Goal: Transaction & Acquisition: Purchase product/service

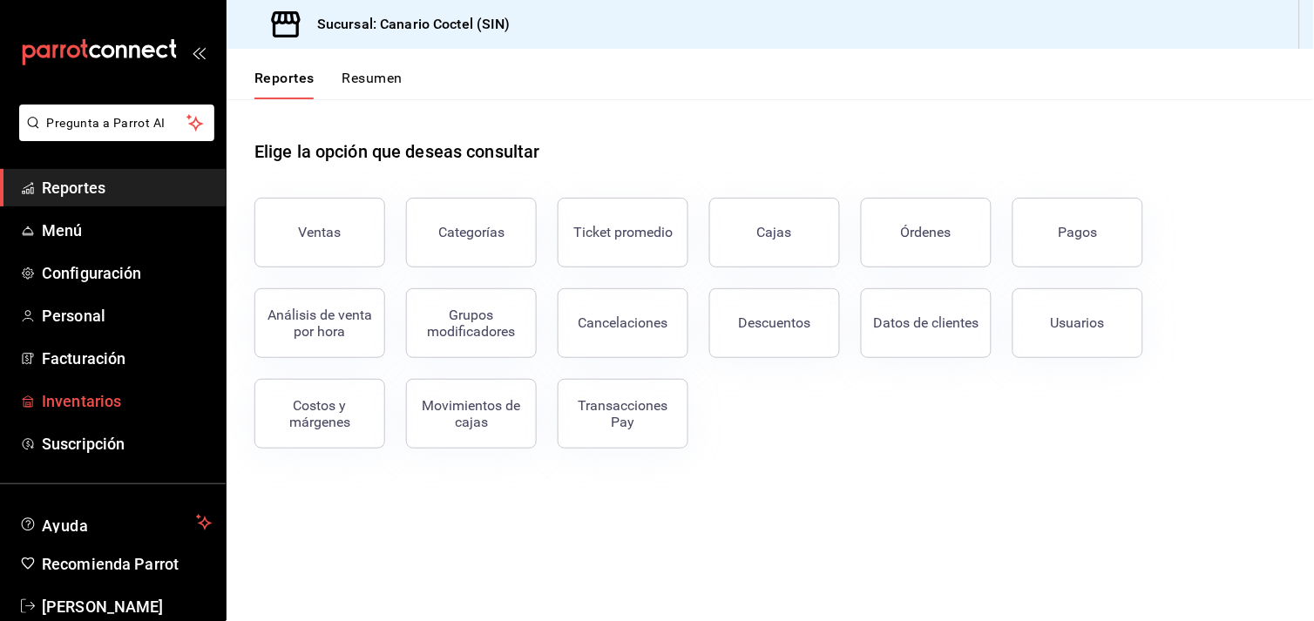
click at [94, 395] on span "Inventarios" at bounding box center [127, 402] width 170 height 24
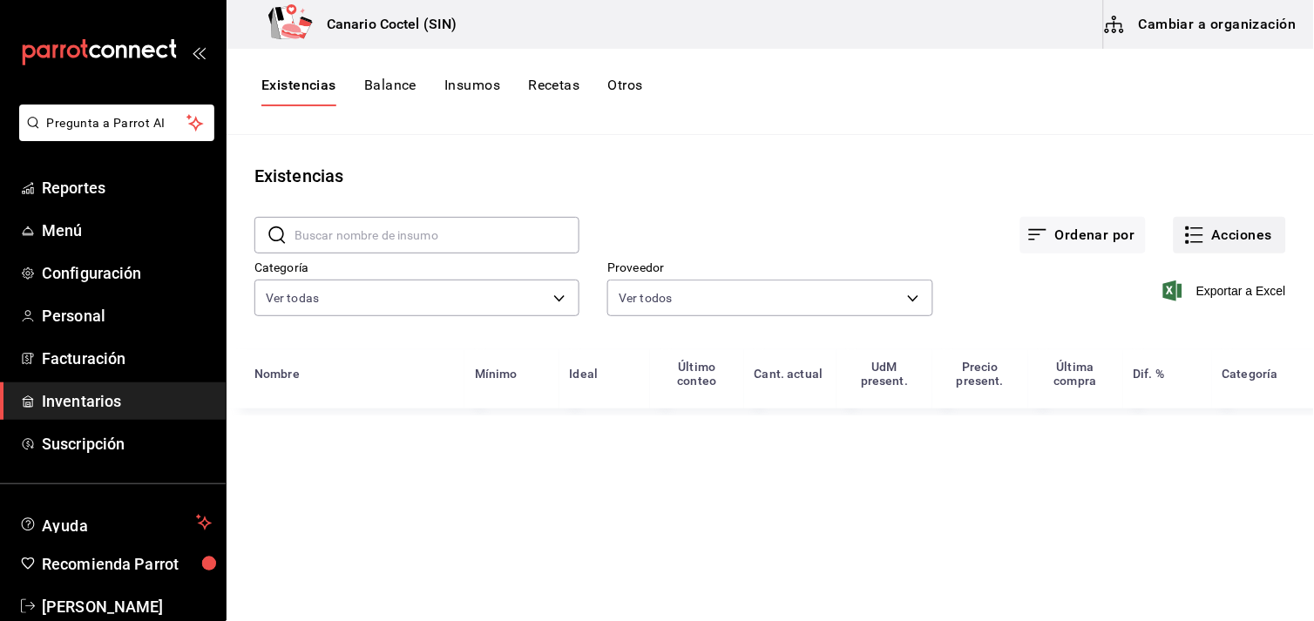
click at [1223, 241] on button "Acciones" at bounding box center [1230, 235] width 112 height 37
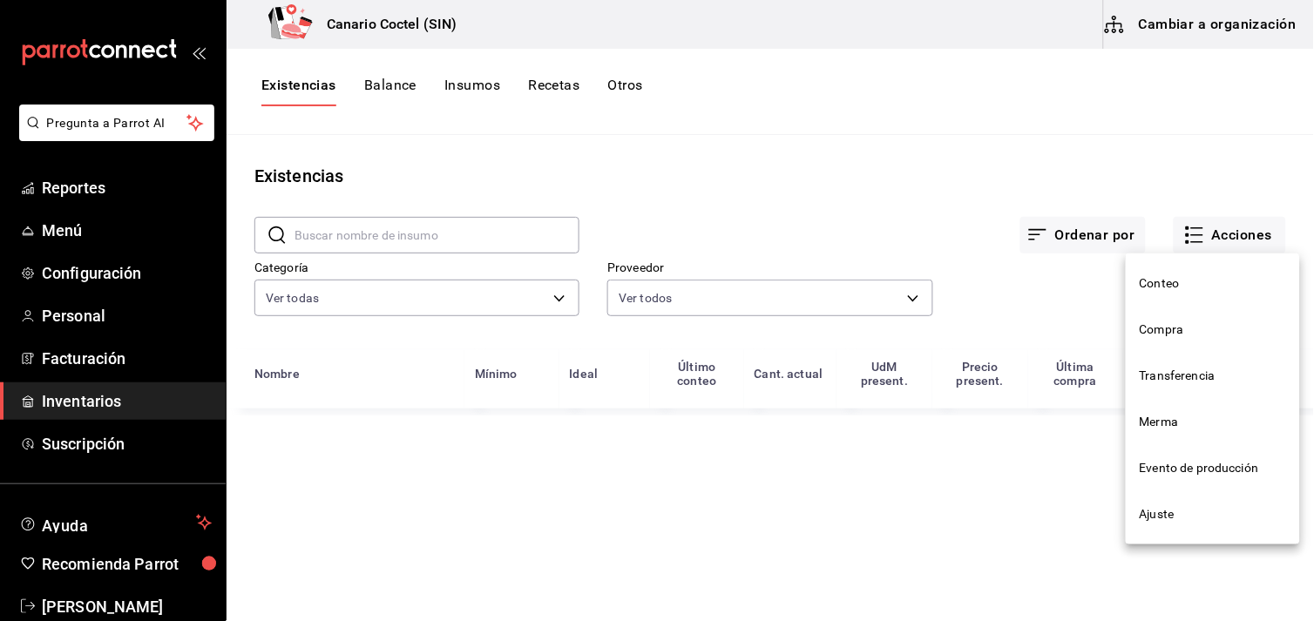
click at [1153, 336] on span "Compra" at bounding box center [1213, 330] width 146 height 18
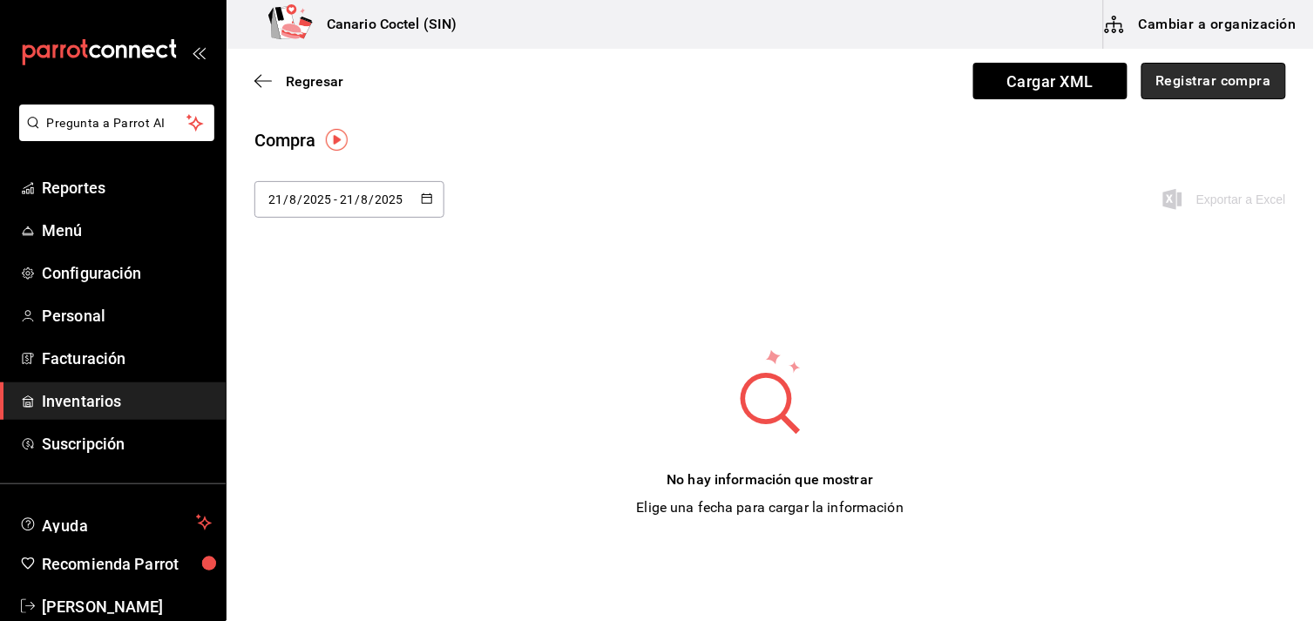
click at [1190, 88] on button "Registrar compra" at bounding box center [1214, 81] width 145 height 37
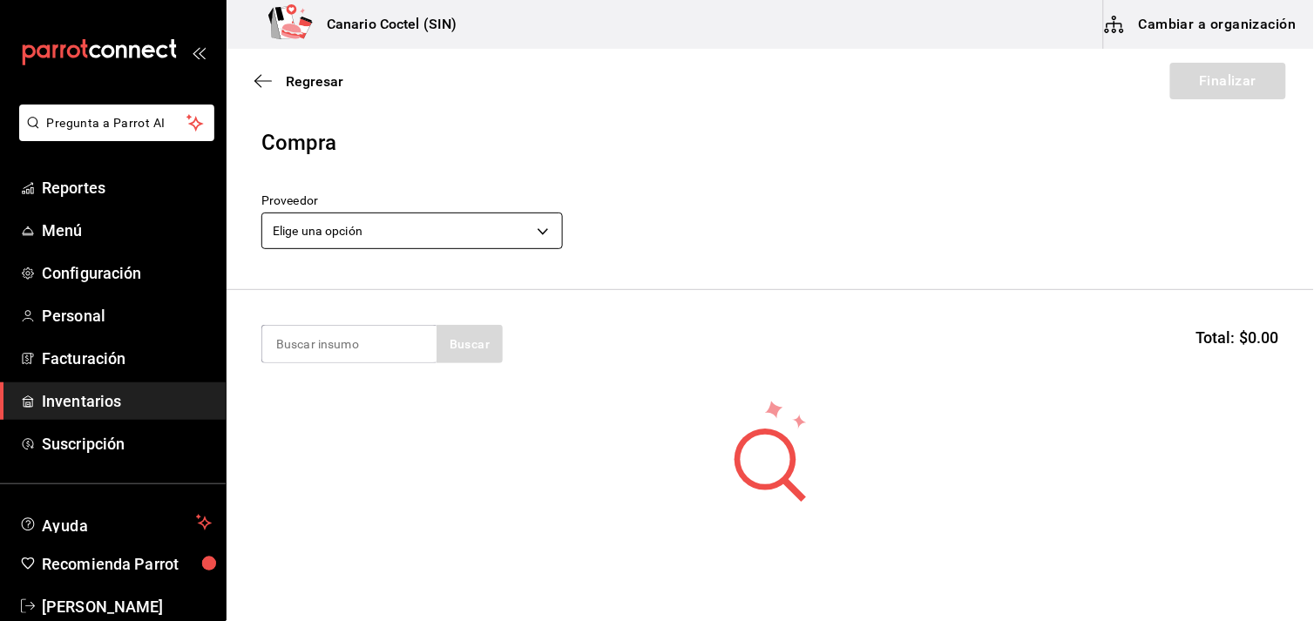
click at [546, 227] on body "Pregunta a Parrot AI Reportes Menú Configuración Personal Facturación Inventari…" at bounding box center [657, 261] width 1314 height 523
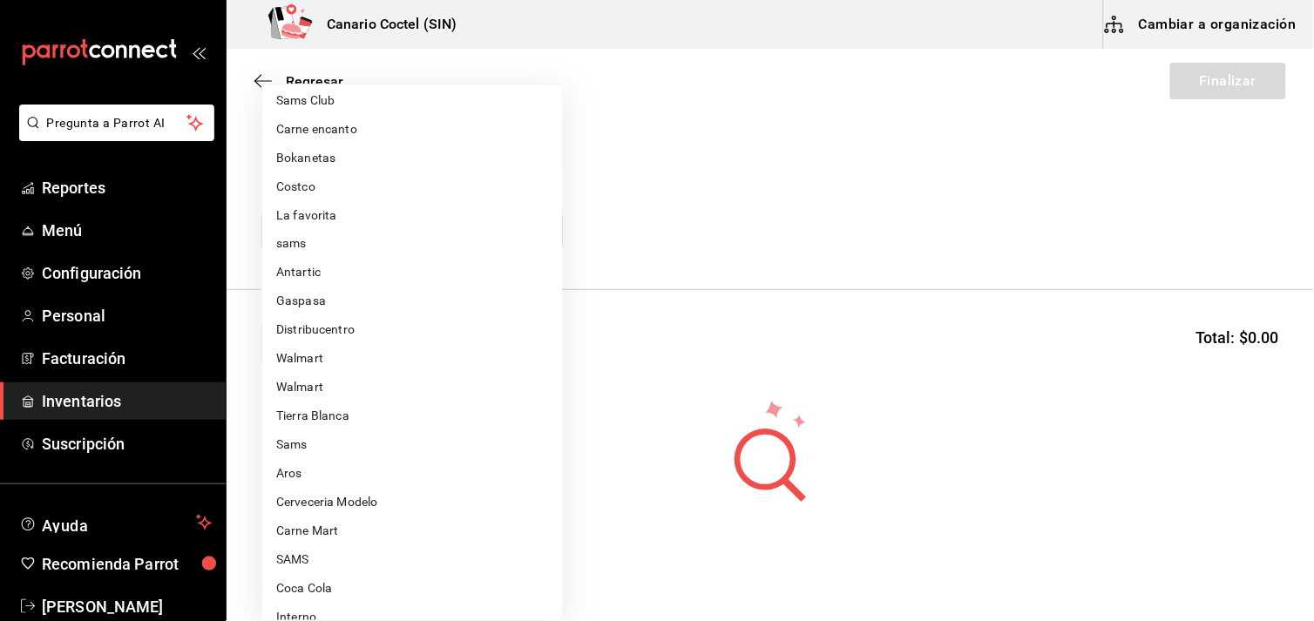
scroll to position [598, 0]
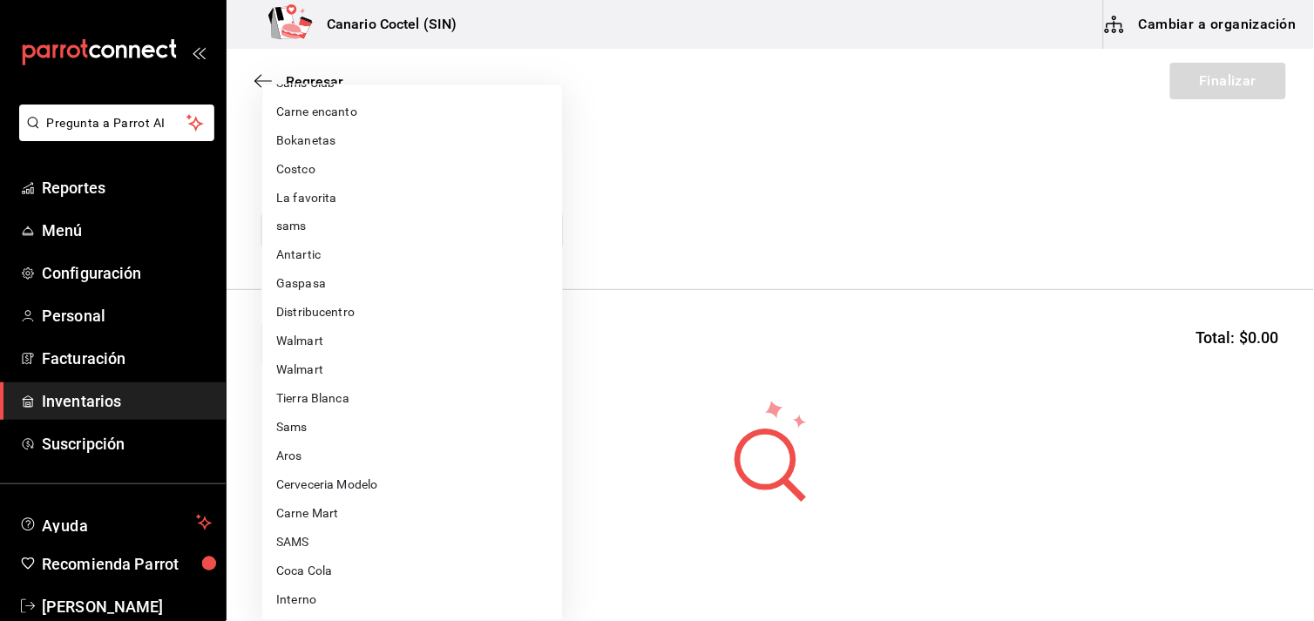
click at [319, 511] on li "Carne Mart" at bounding box center [412, 514] width 300 height 29
type input "08ec548a-11ed-439a-ae6d-c5ae10847d7a"
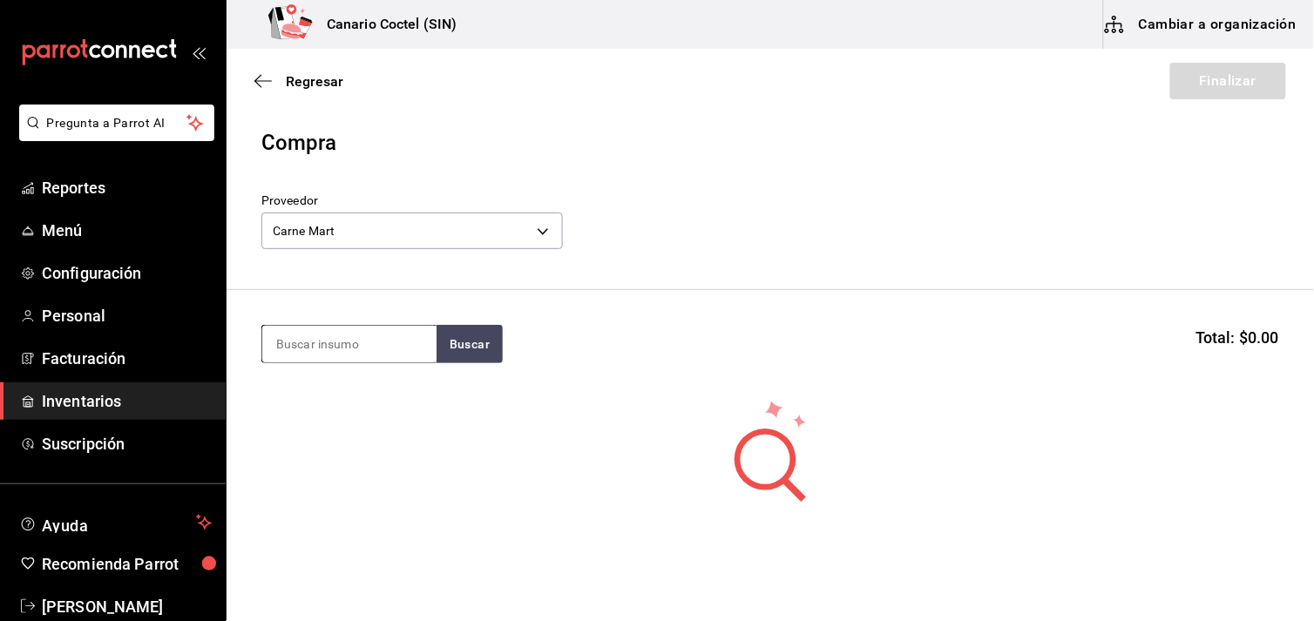
click at [373, 345] on input at bounding box center [349, 344] width 174 height 37
type input "bon"
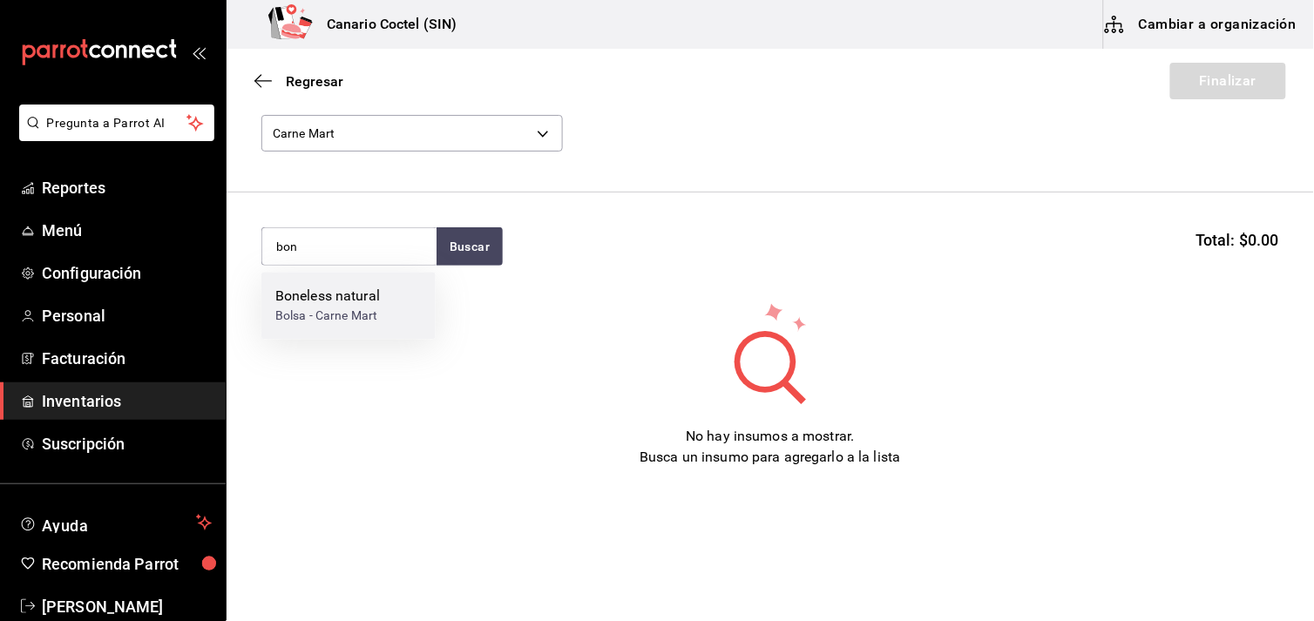
click at [347, 300] on div "Boneless natural" at bounding box center [327, 296] width 105 height 21
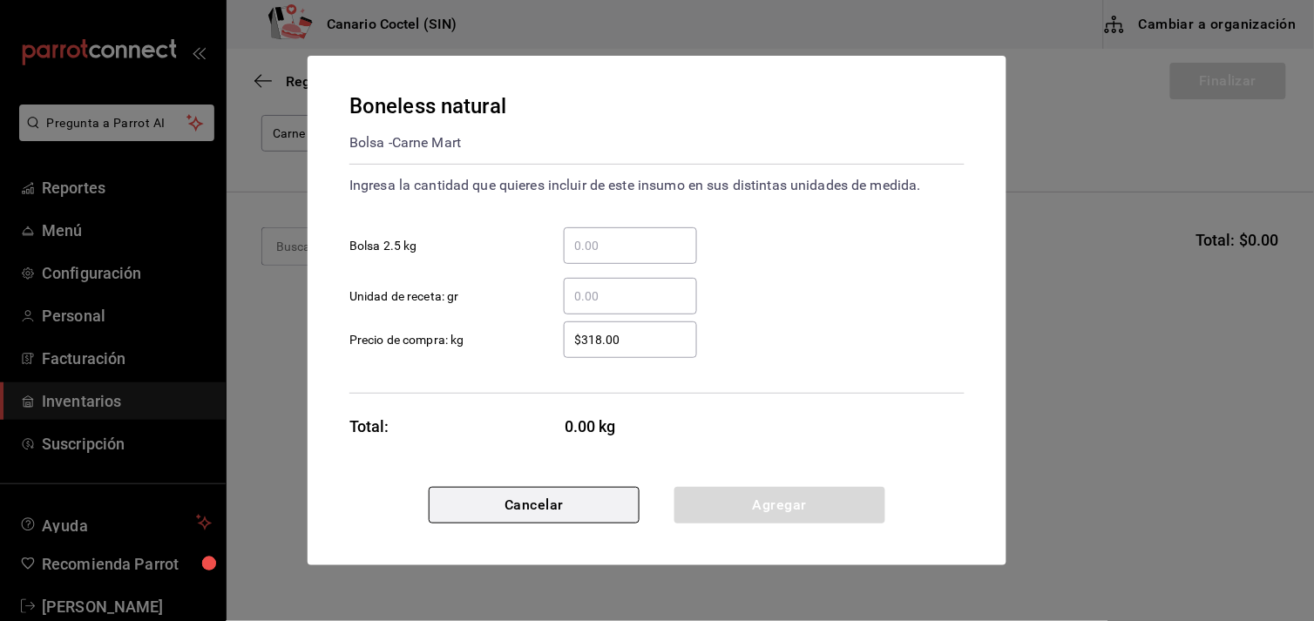
click at [533, 502] on button "Cancelar" at bounding box center [534, 505] width 211 height 37
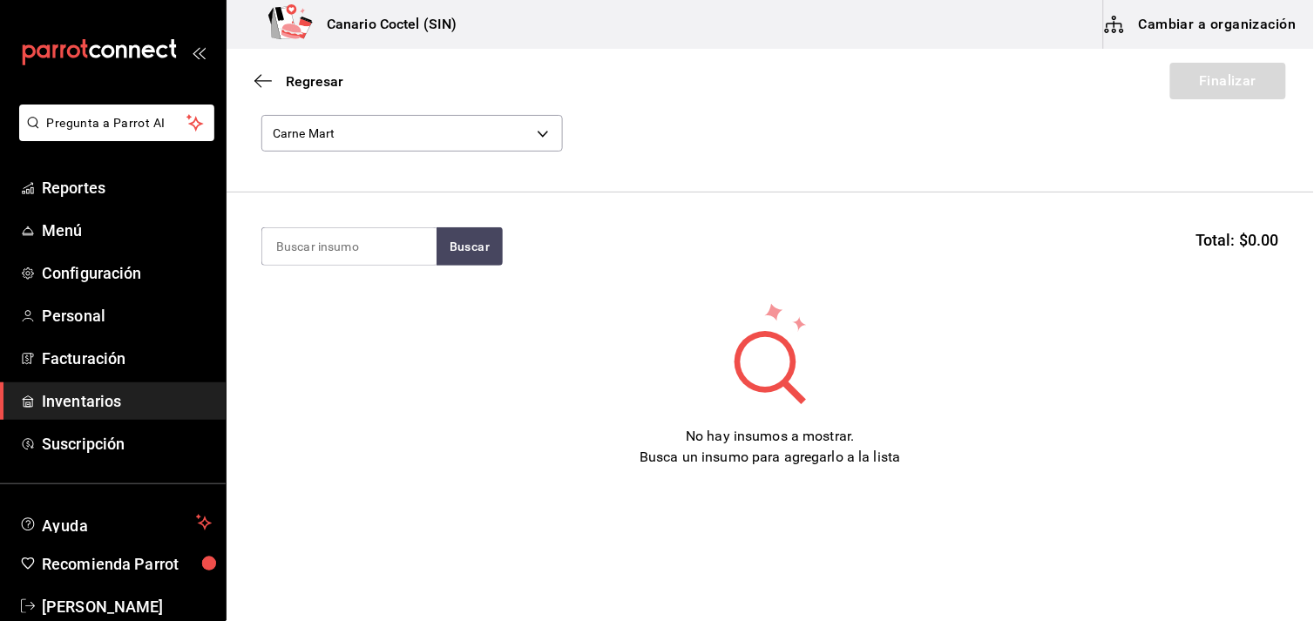
scroll to position [0, 0]
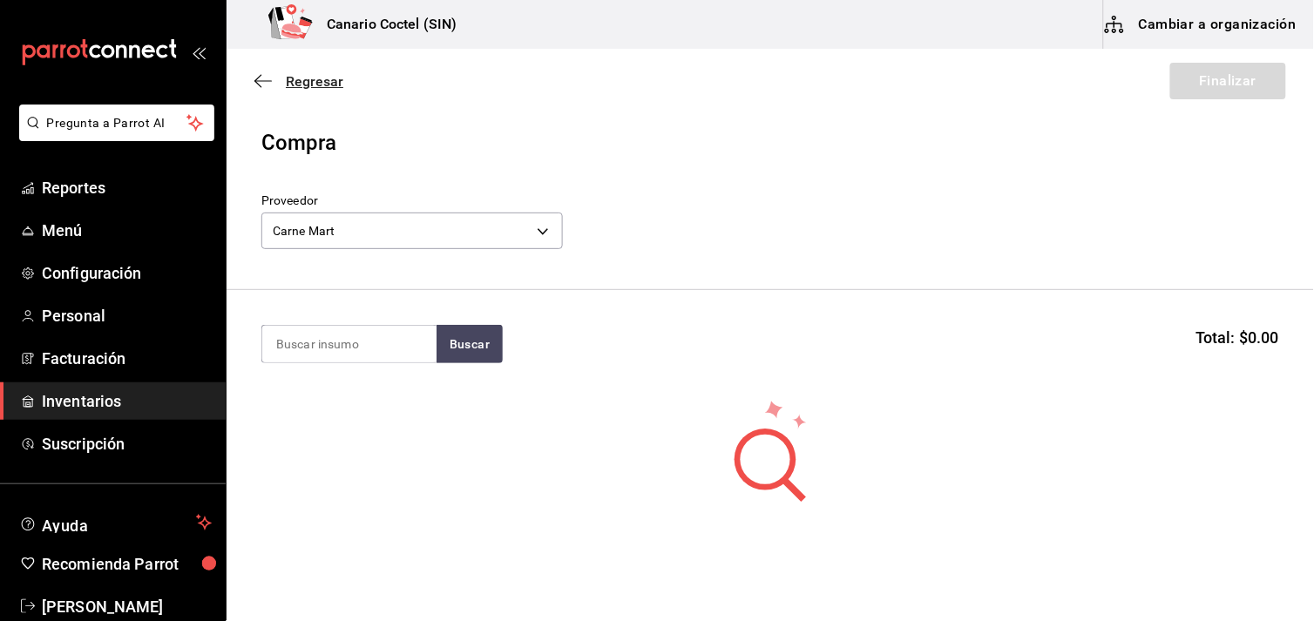
click at [286, 75] on span "Regresar" at bounding box center [315, 81] width 58 height 17
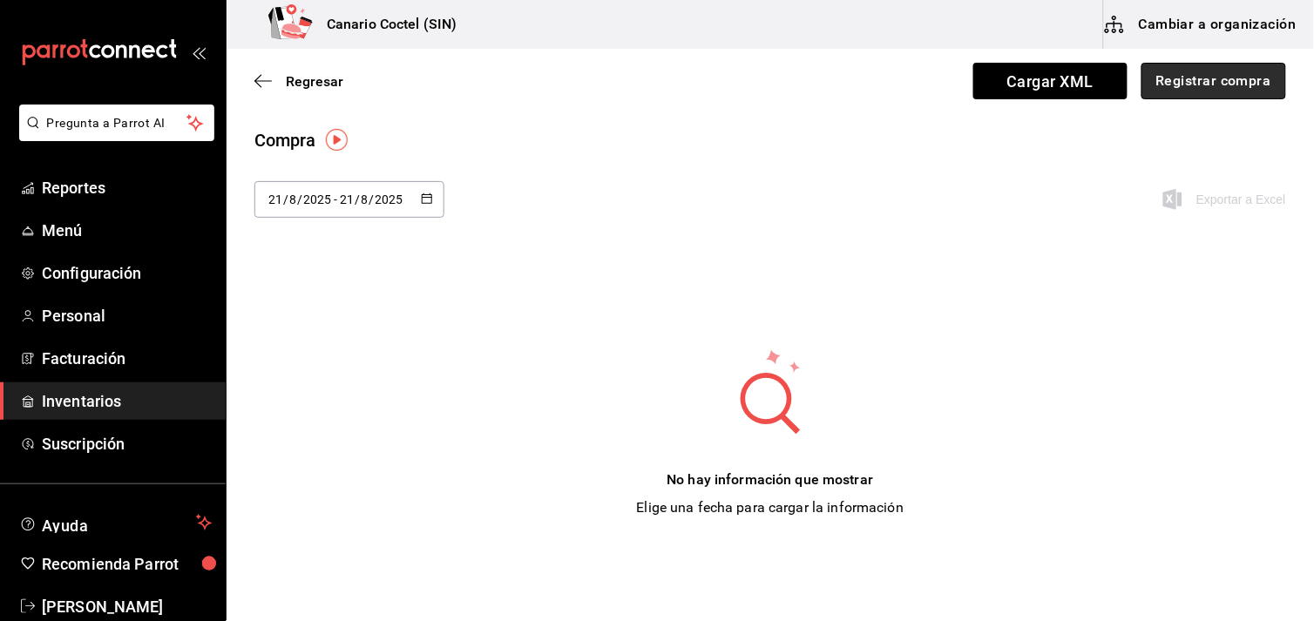
click at [1230, 78] on button "Registrar compra" at bounding box center [1214, 81] width 145 height 37
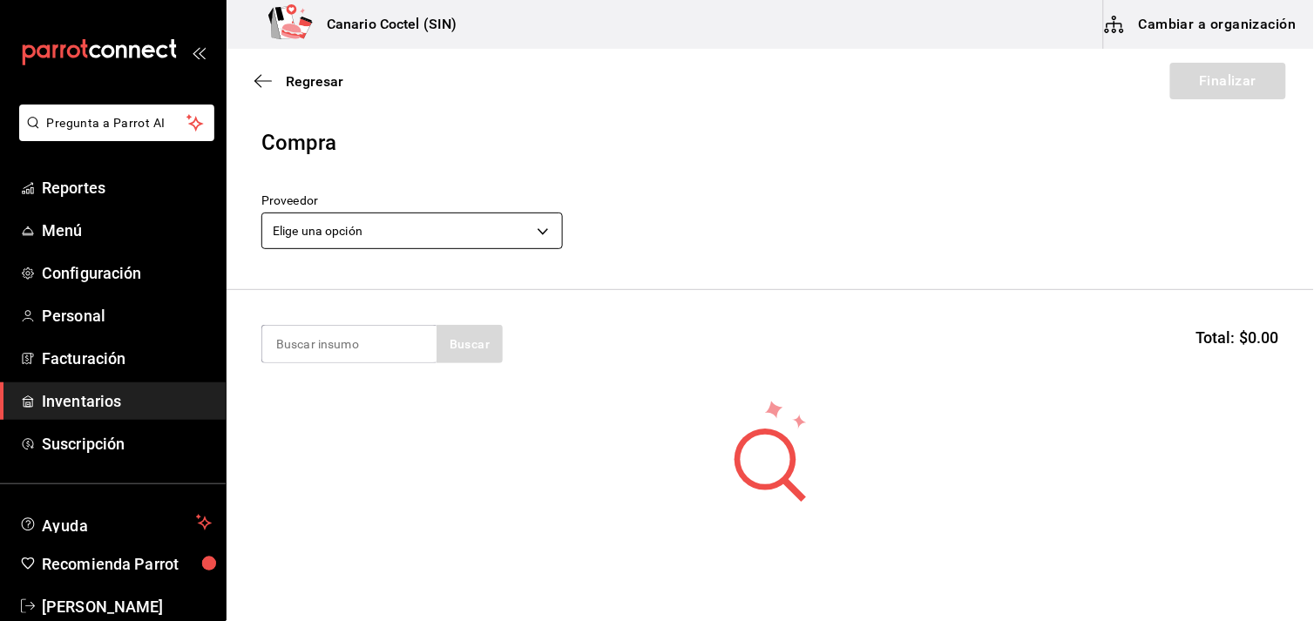
click at [539, 227] on body "Pregunta a Parrot AI Reportes Menú Configuración Personal Facturación Inventari…" at bounding box center [657, 261] width 1314 height 523
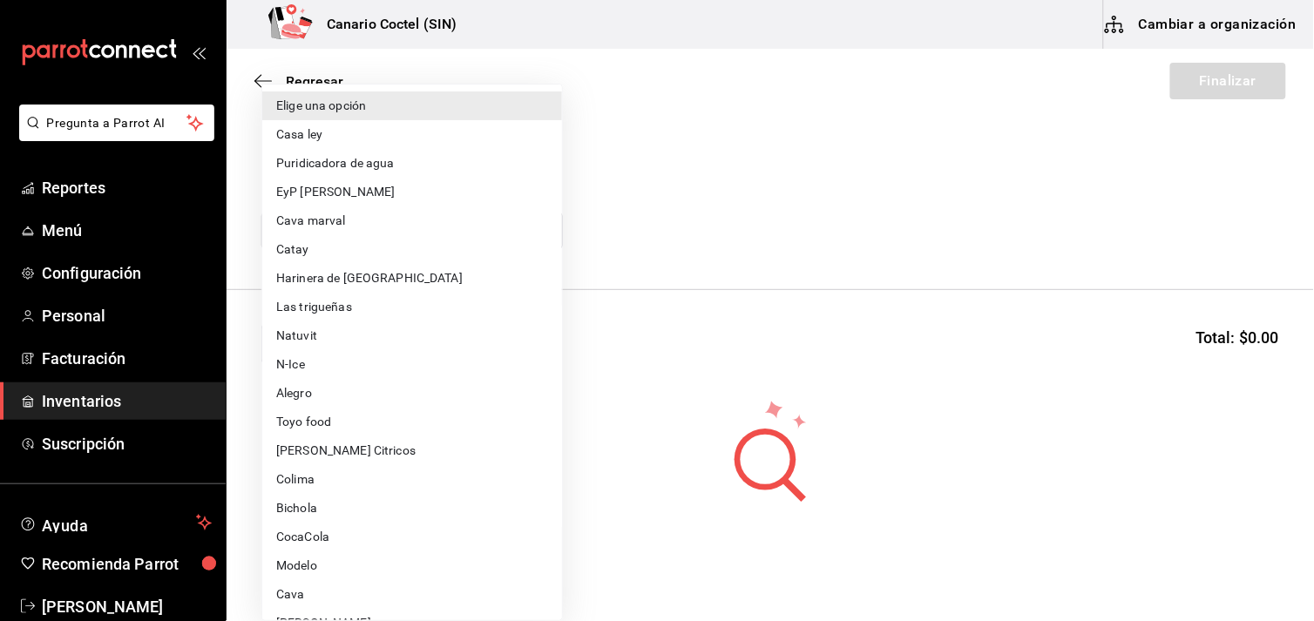
click at [681, 172] on div at bounding box center [657, 310] width 1314 height 621
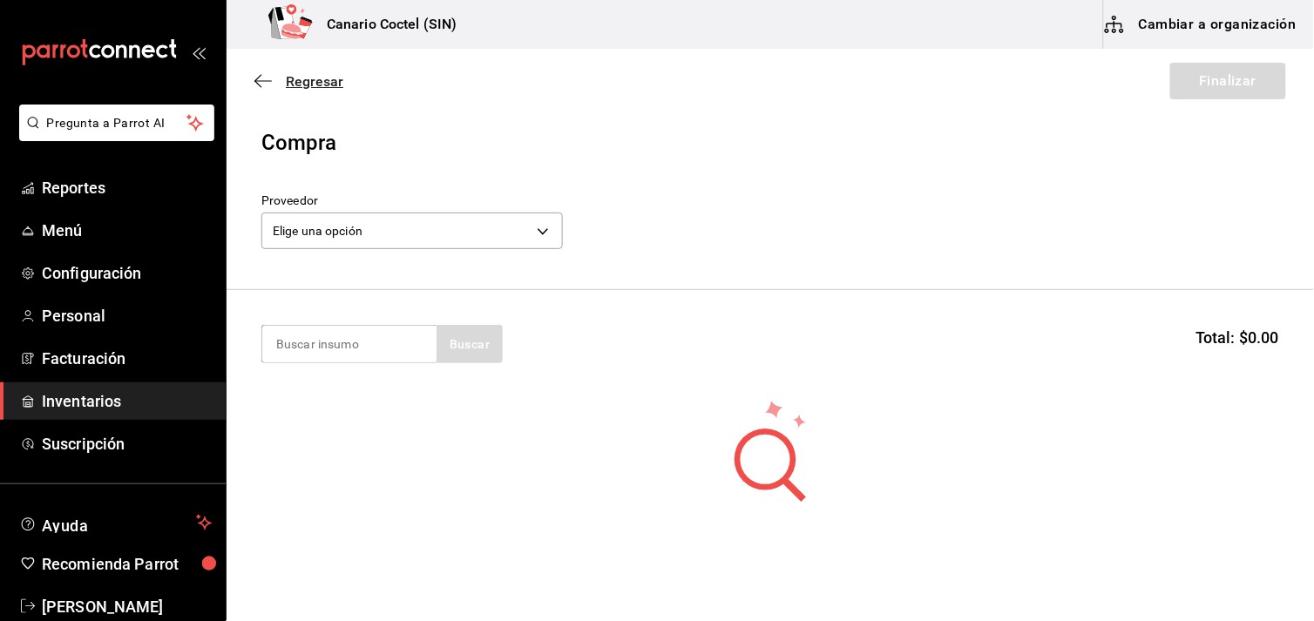
click at [264, 77] on icon "button" at bounding box center [262, 81] width 17 height 16
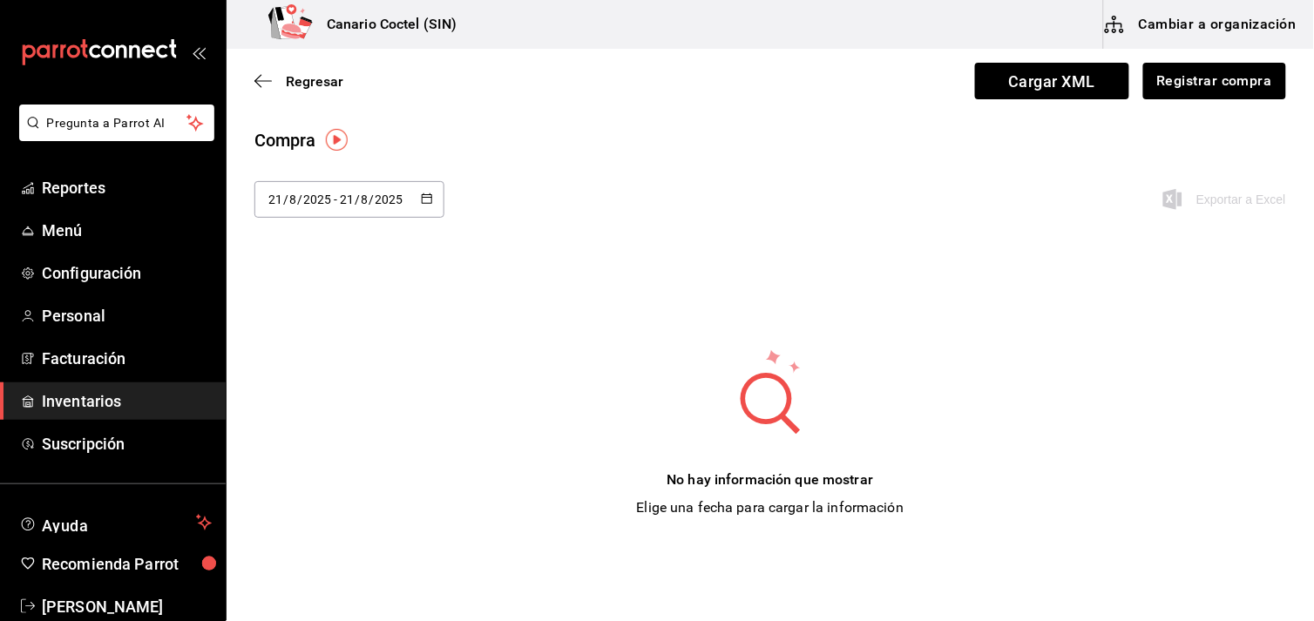
click at [422, 199] on icon "button" at bounding box center [427, 199] width 12 height 12
click at [285, 289] on li "Ayer" at bounding box center [336, 293] width 165 height 39
type input "[DATE]"
type input "20"
type input "[DATE]"
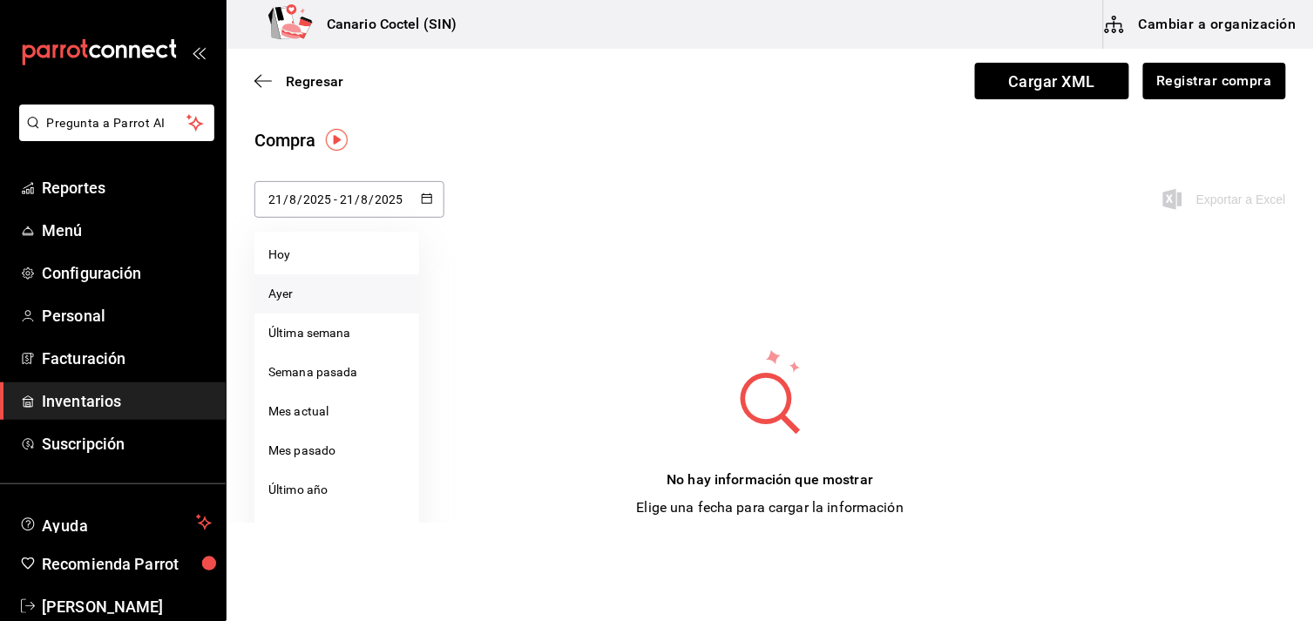
type input "20"
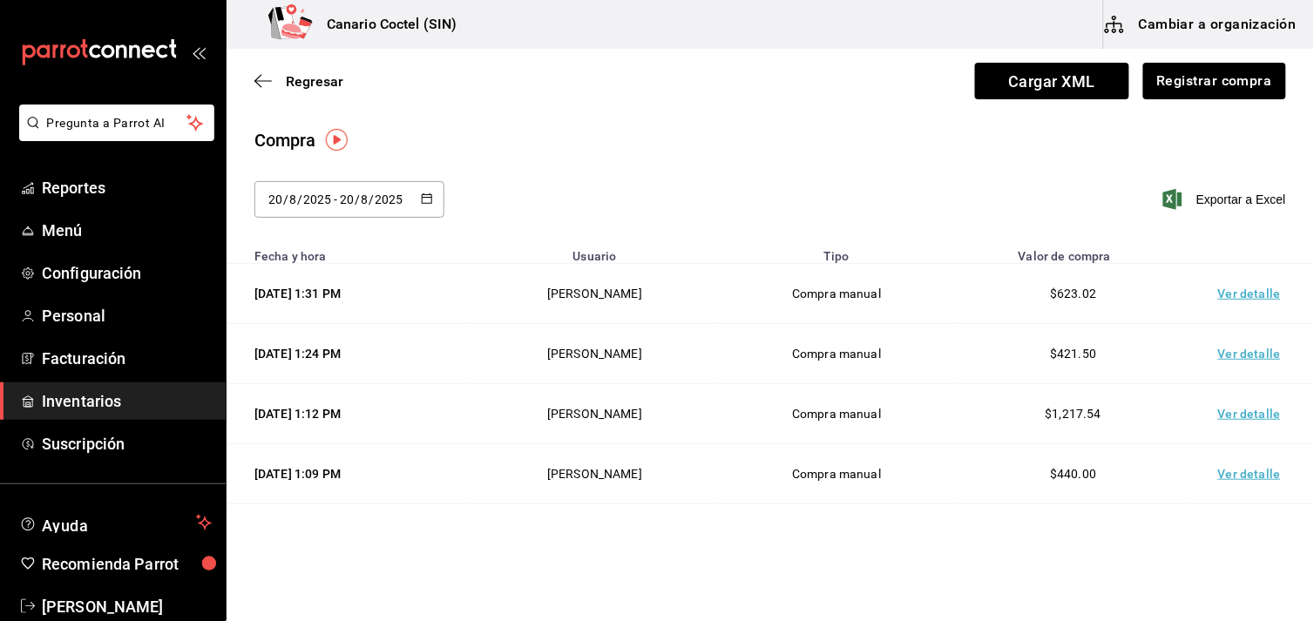
click at [1226, 292] on td "Ver detalle" at bounding box center [1253, 294] width 122 height 60
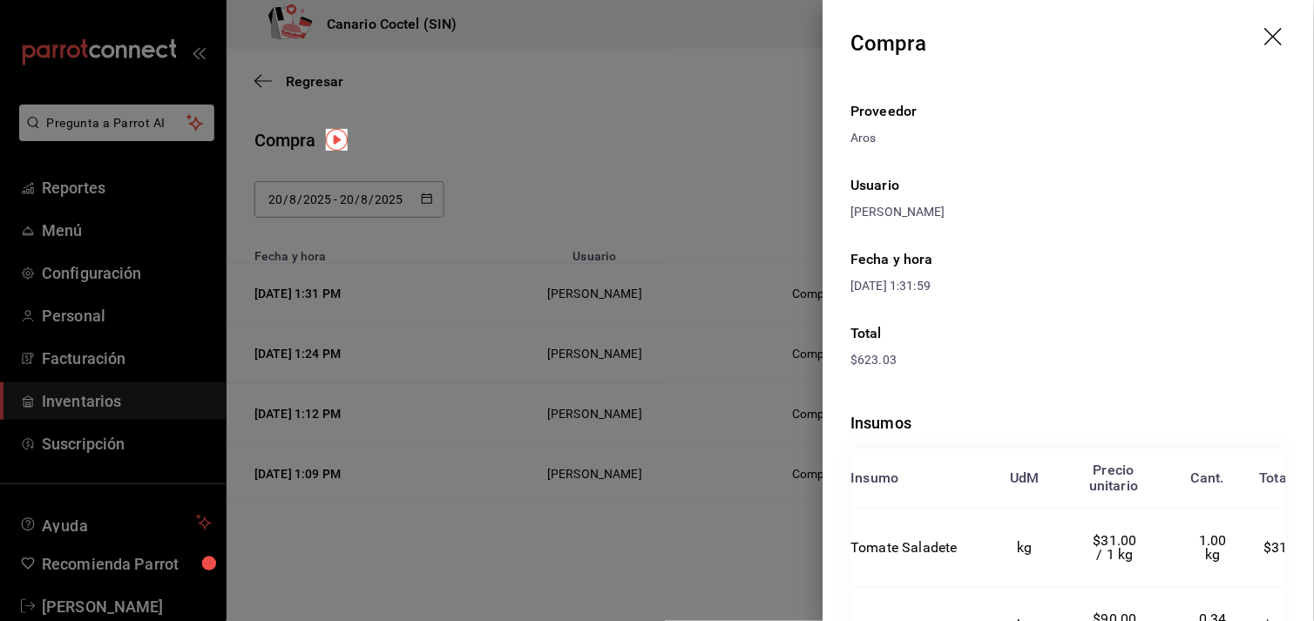
click at [1265, 30] on icon "drag" at bounding box center [1275, 38] width 21 height 21
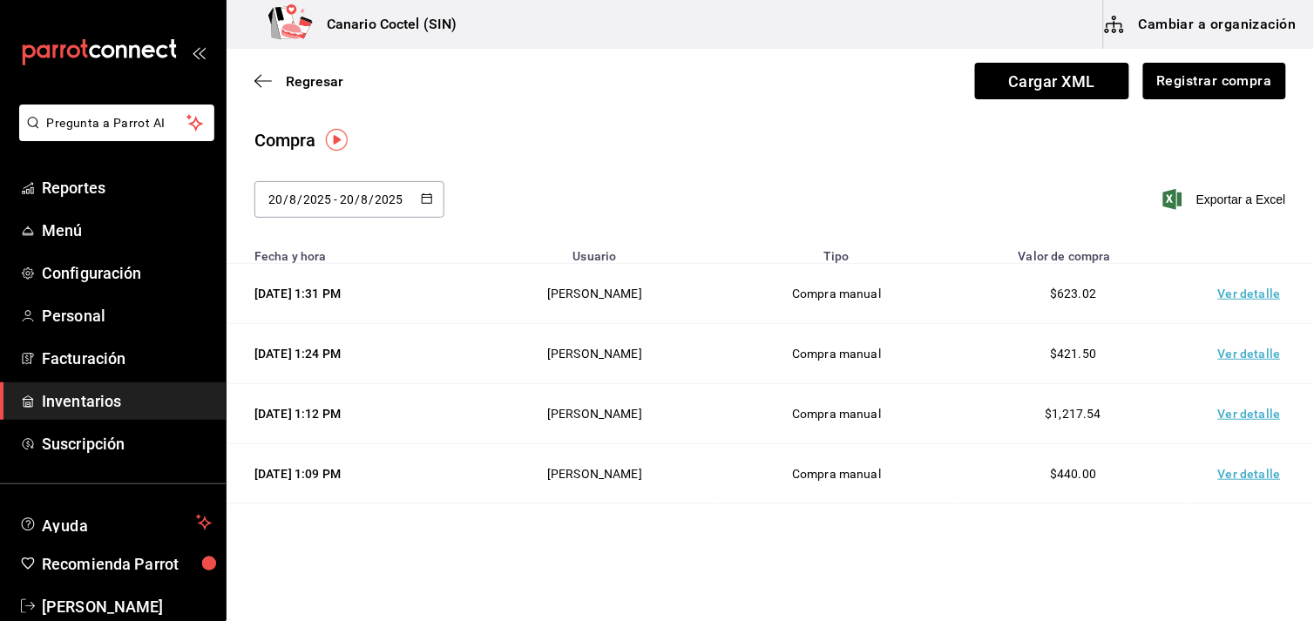
click at [1234, 360] on td "Ver detalle" at bounding box center [1253, 354] width 122 height 60
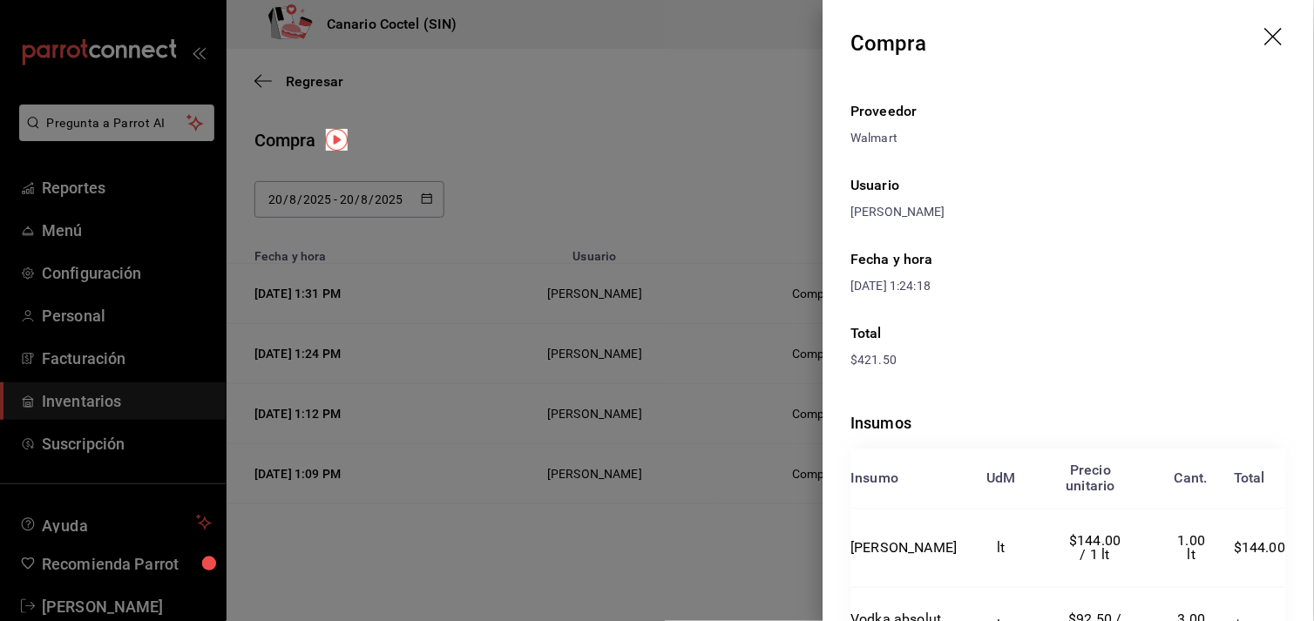
scroll to position [97, 0]
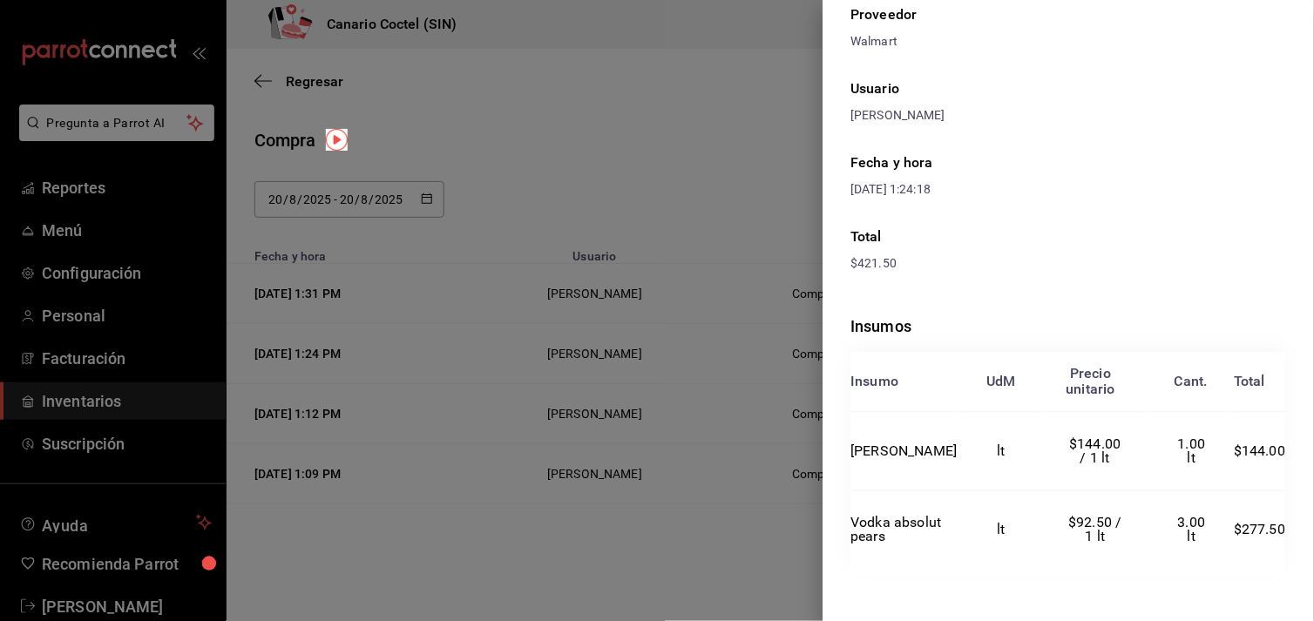
click at [701, 506] on div at bounding box center [657, 310] width 1314 height 621
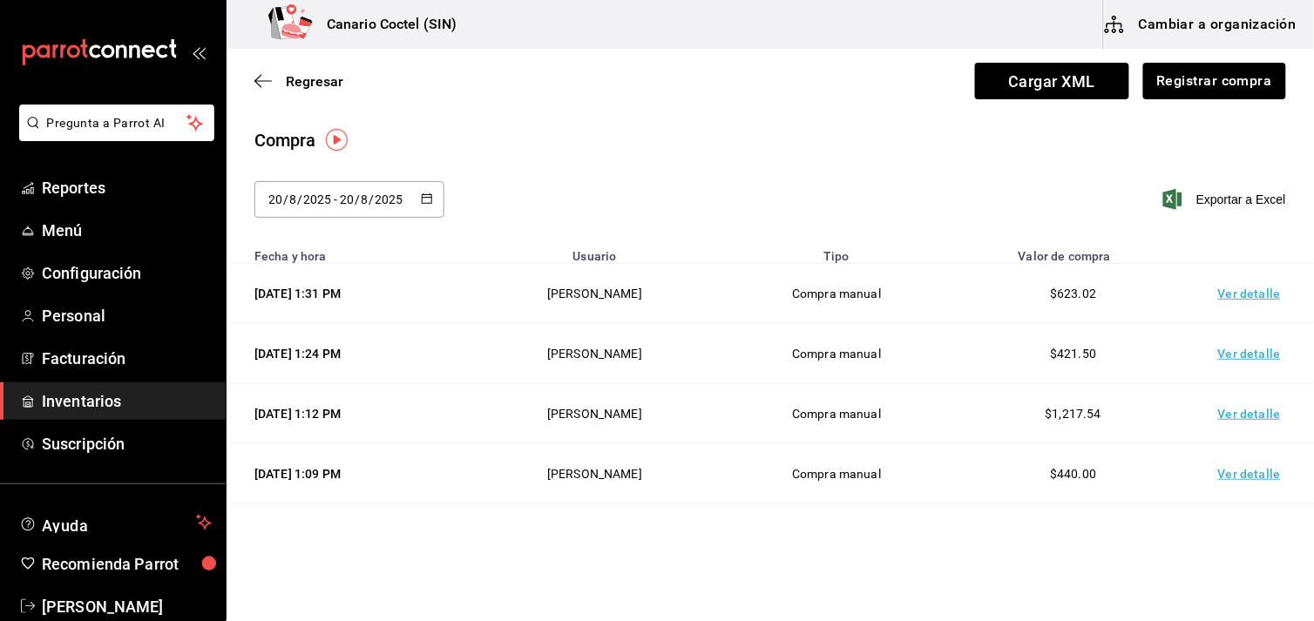
click at [1248, 415] on td "Ver detalle" at bounding box center [1253, 414] width 122 height 60
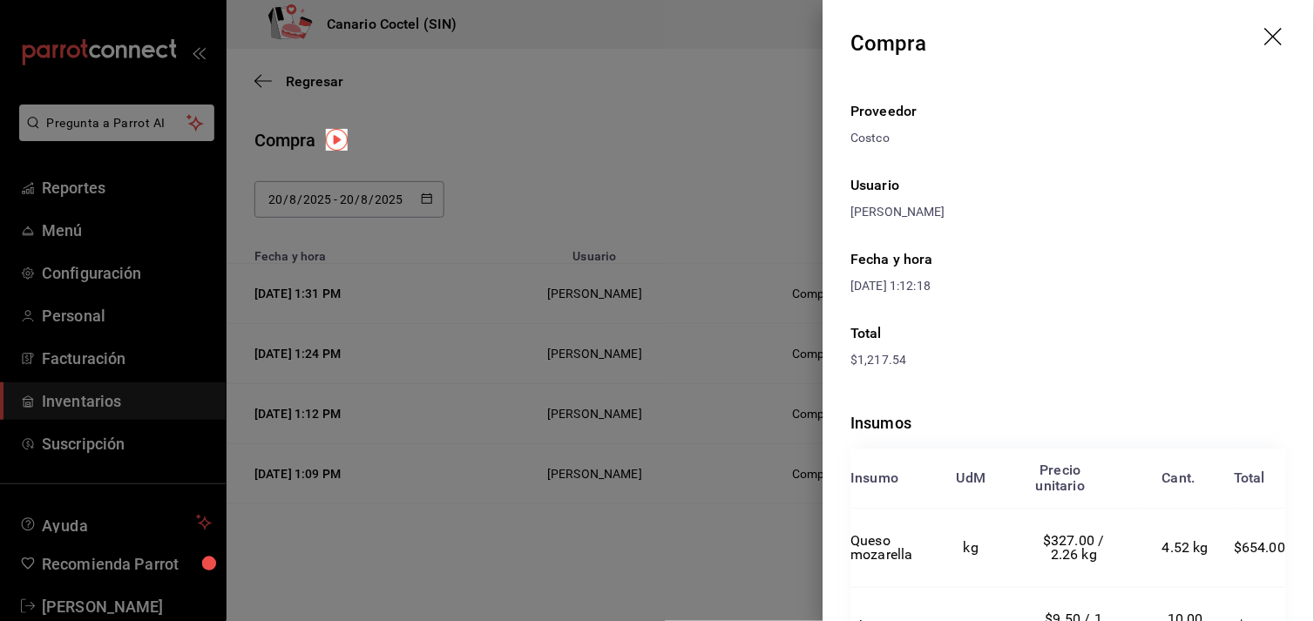
scroll to position [186, 0]
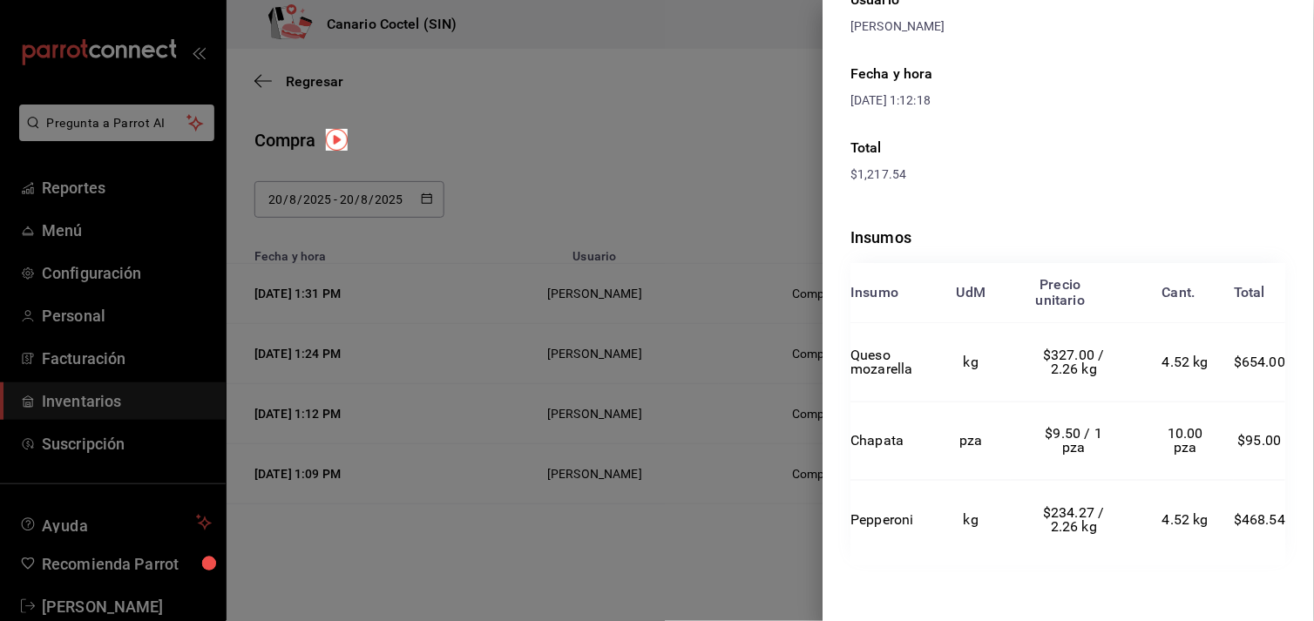
click at [703, 558] on div at bounding box center [657, 310] width 1314 height 621
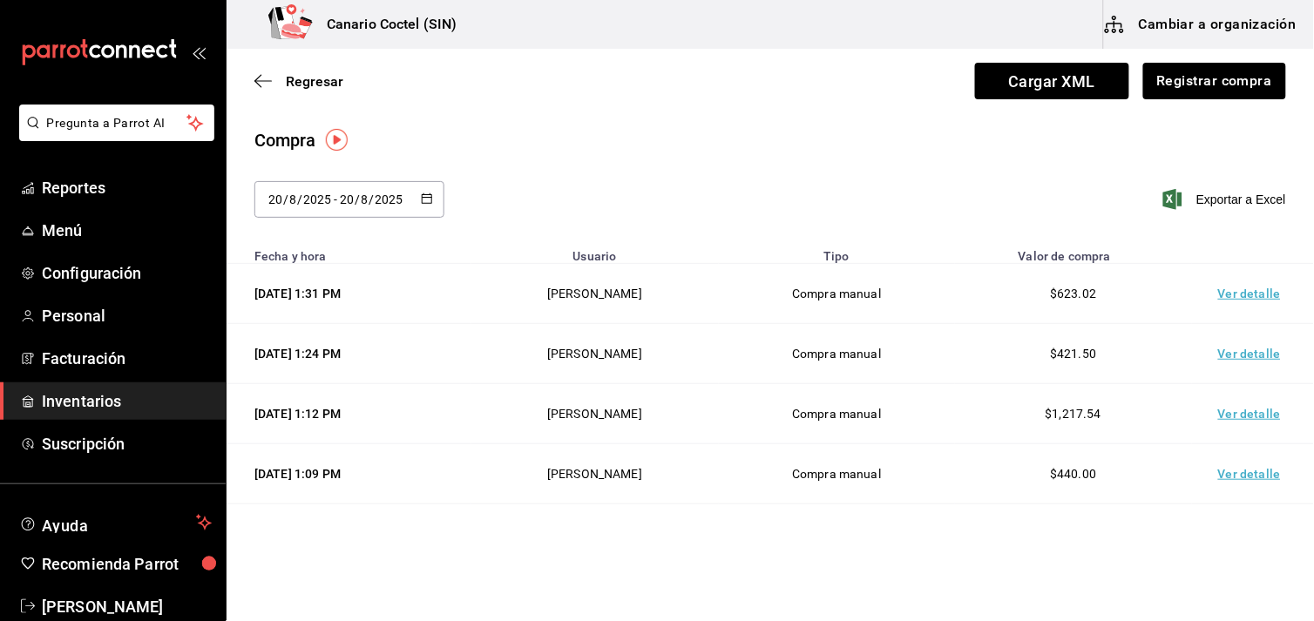
click at [1244, 481] on td "Ver detalle" at bounding box center [1253, 474] width 122 height 60
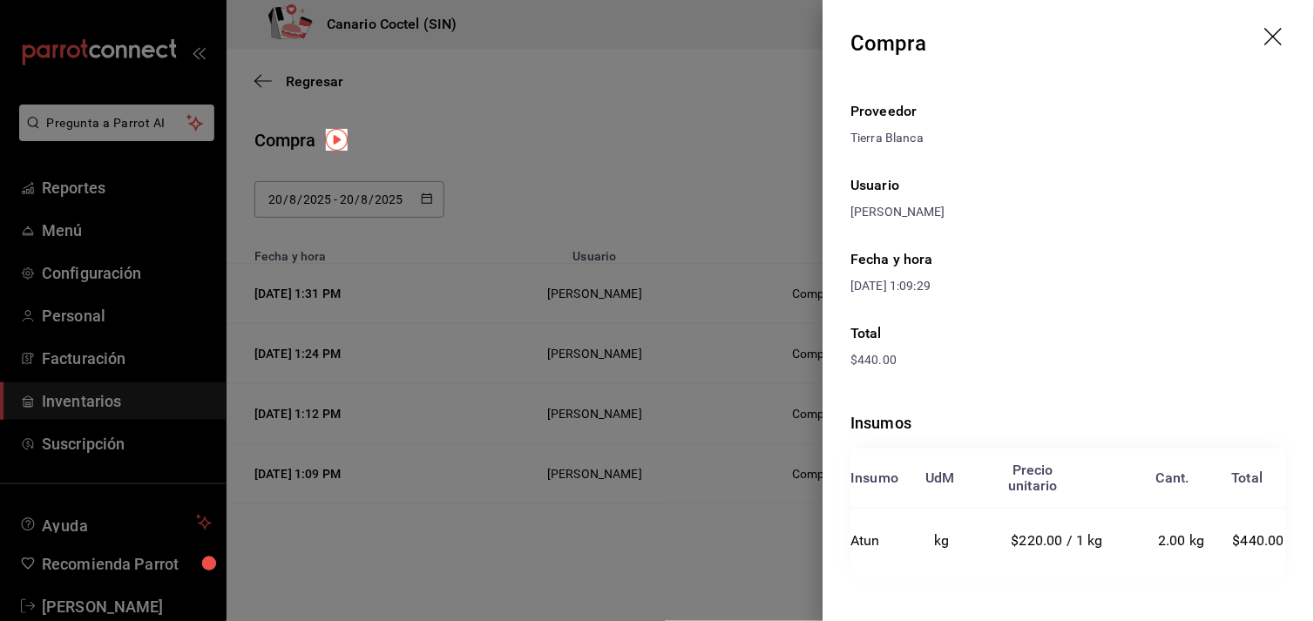
scroll to position [14, 0]
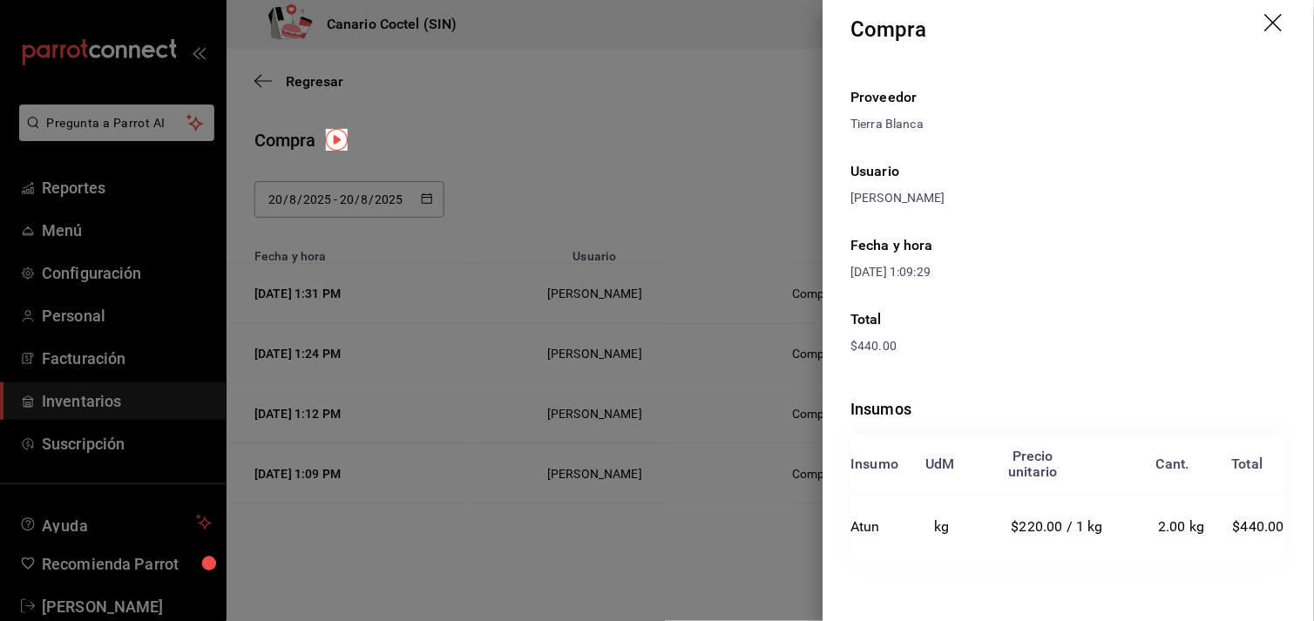
click at [668, 532] on div at bounding box center [657, 310] width 1314 height 621
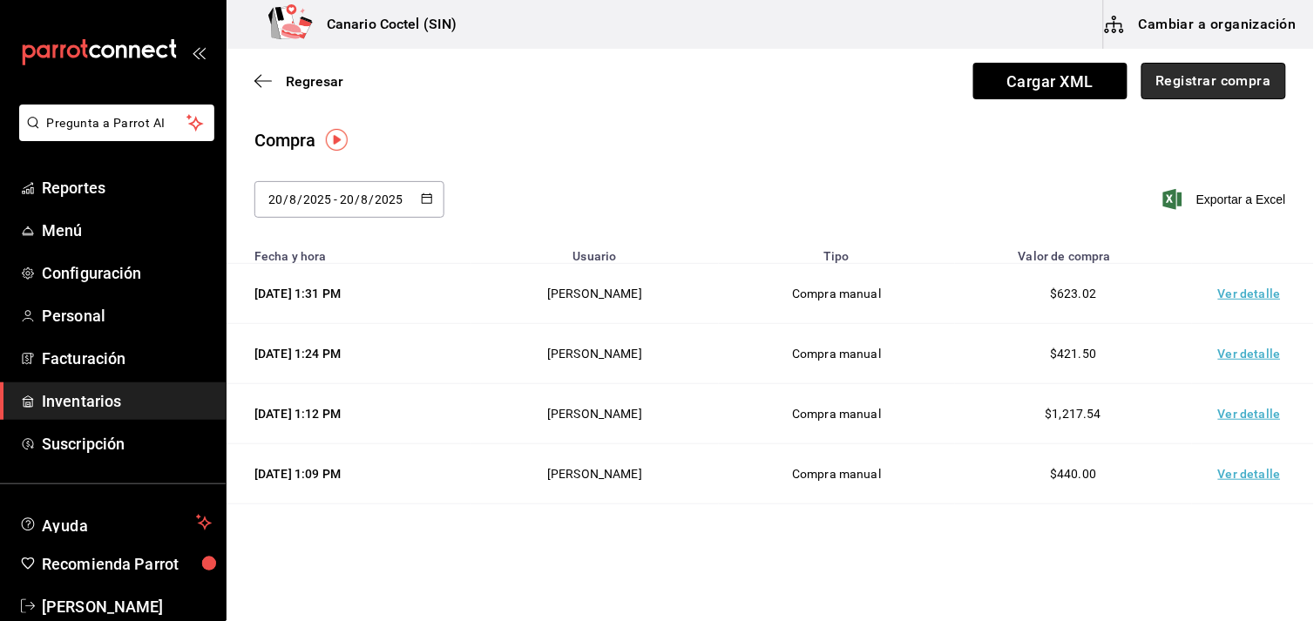
click at [1221, 81] on button "Registrar compra" at bounding box center [1214, 81] width 145 height 37
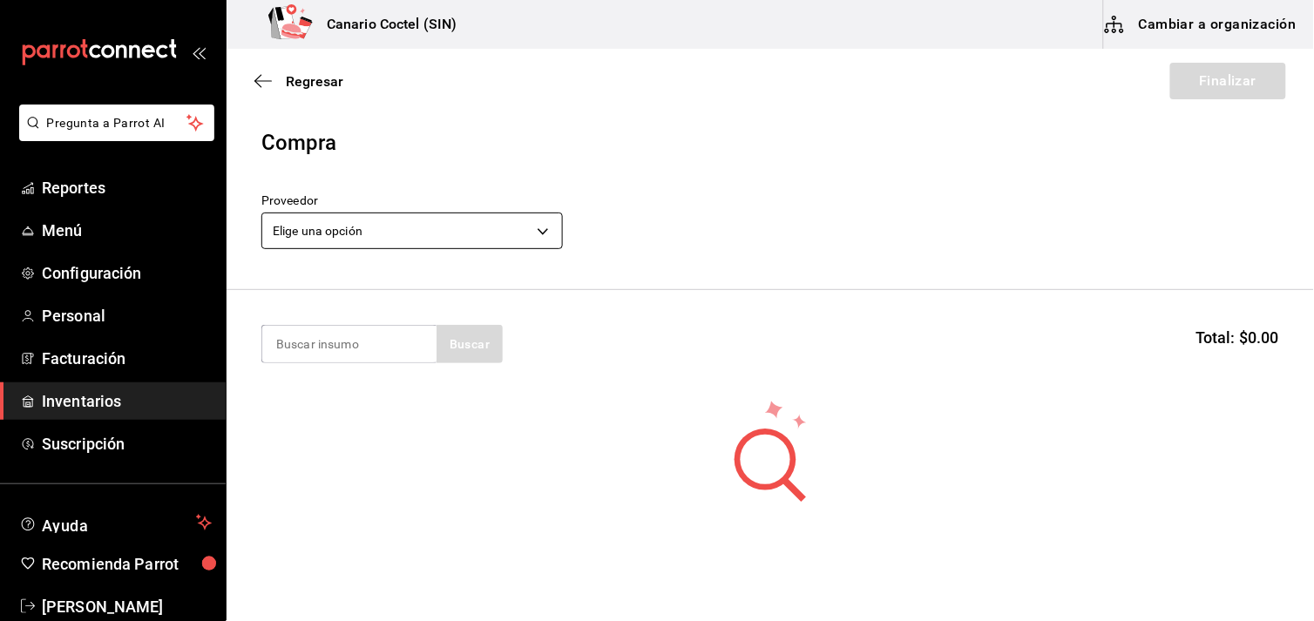
click at [538, 229] on body "Pregunta a Parrot AI Reportes Menú Configuración Personal Facturación Inventari…" at bounding box center [657, 261] width 1314 height 523
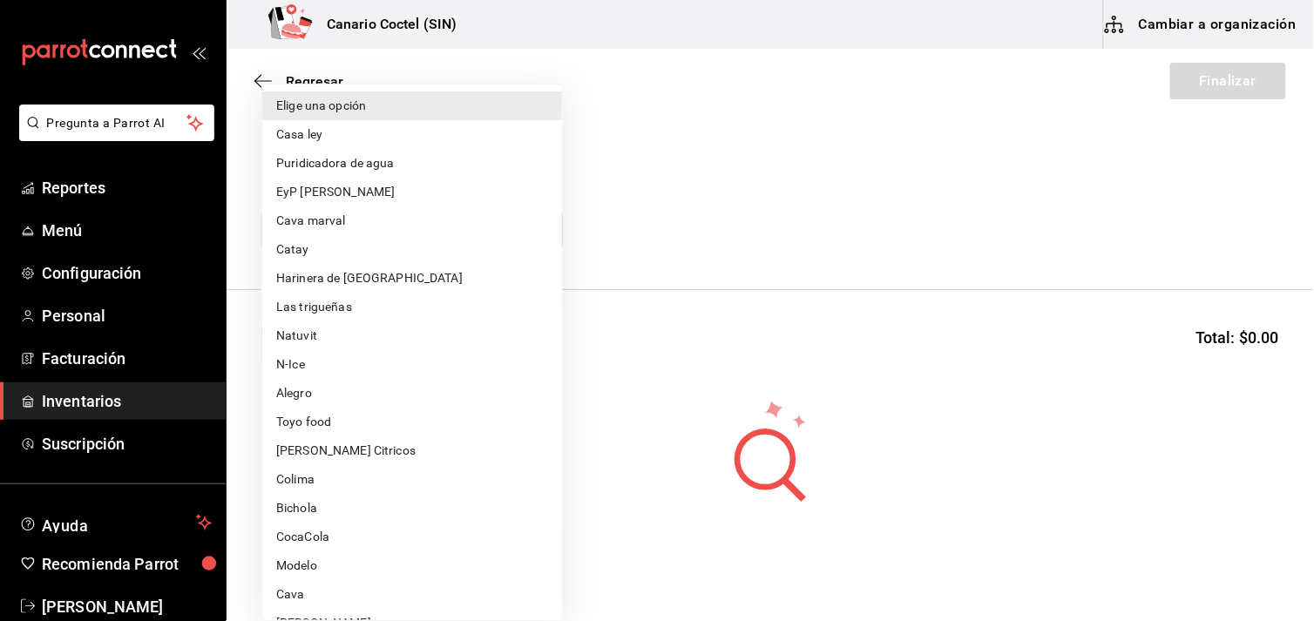
scroll to position [598, 0]
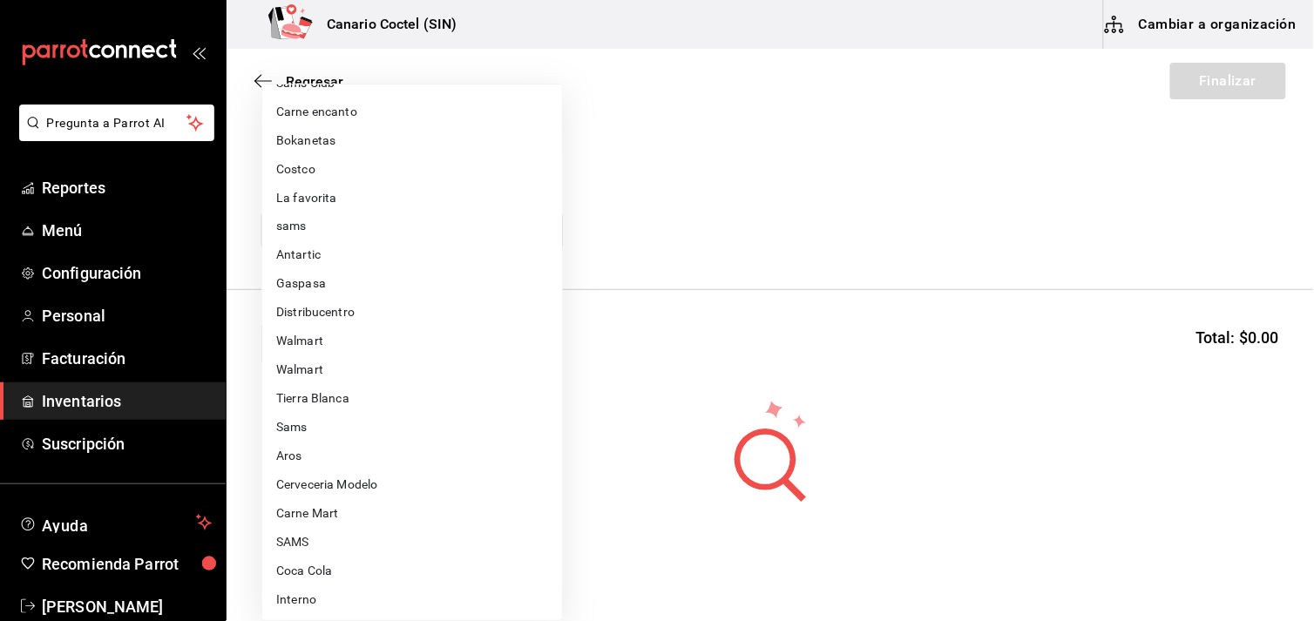
click at [328, 506] on li "Carne Mart" at bounding box center [412, 514] width 300 height 29
type input "08ec548a-11ed-439a-ae6d-c5ae10847d7a"
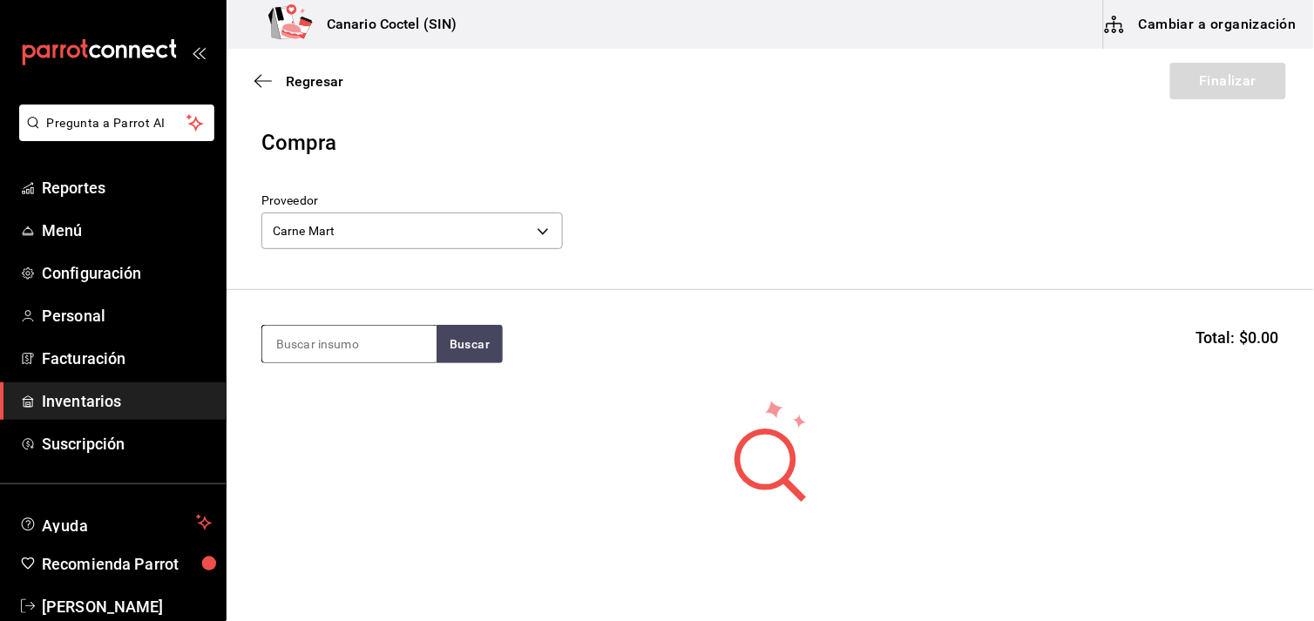
click at [356, 354] on input at bounding box center [349, 344] width 174 height 37
type input "bone"
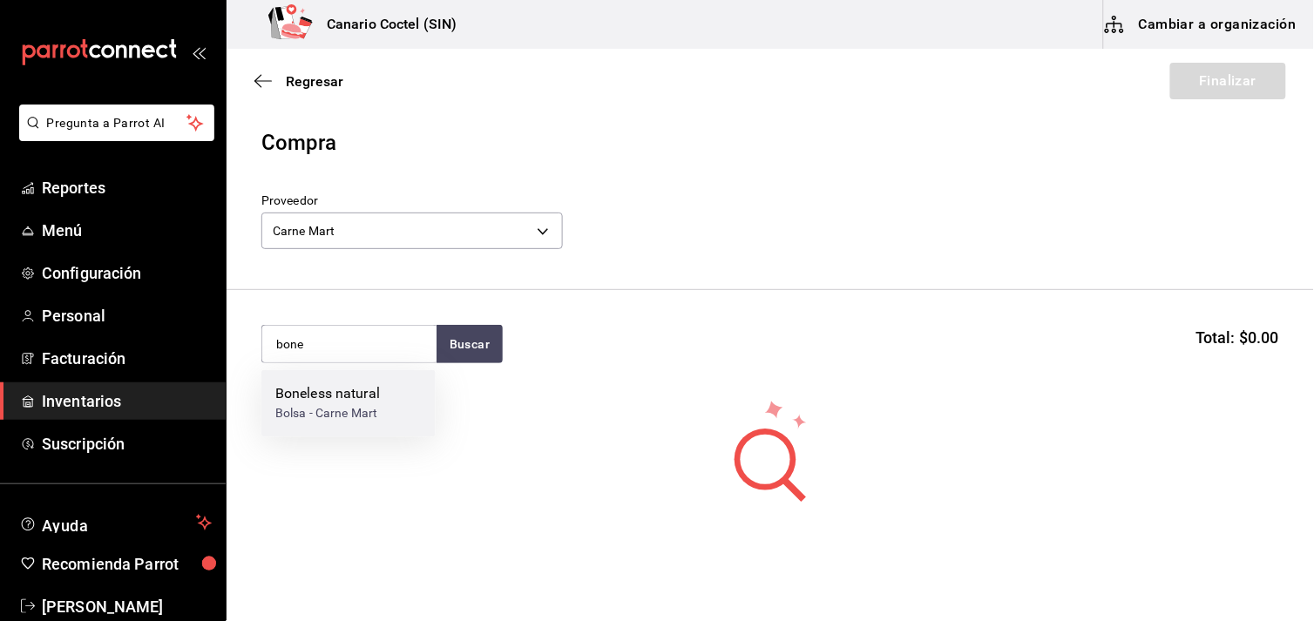
click at [294, 405] on div "Bolsa - Carne Mart" at bounding box center [327, 414] width 105 height 18
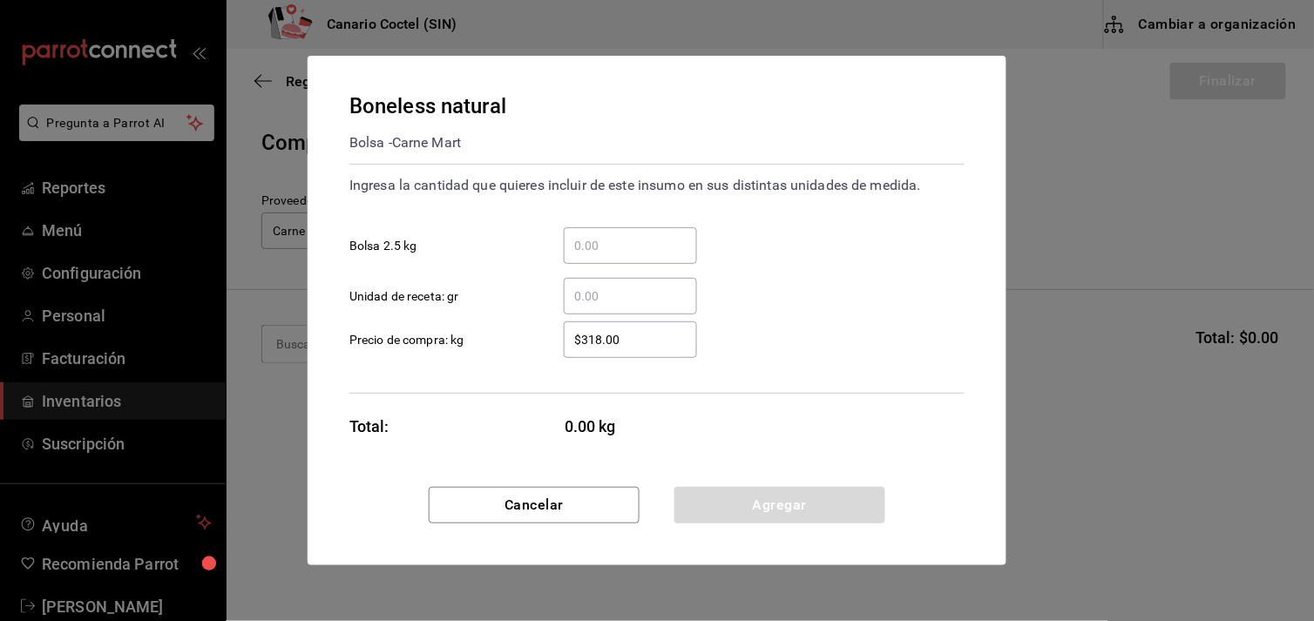
click at [581, 247] on input "​ Bolsa 2.5 kg" at bounding box center [630, 245] width 133 height 21
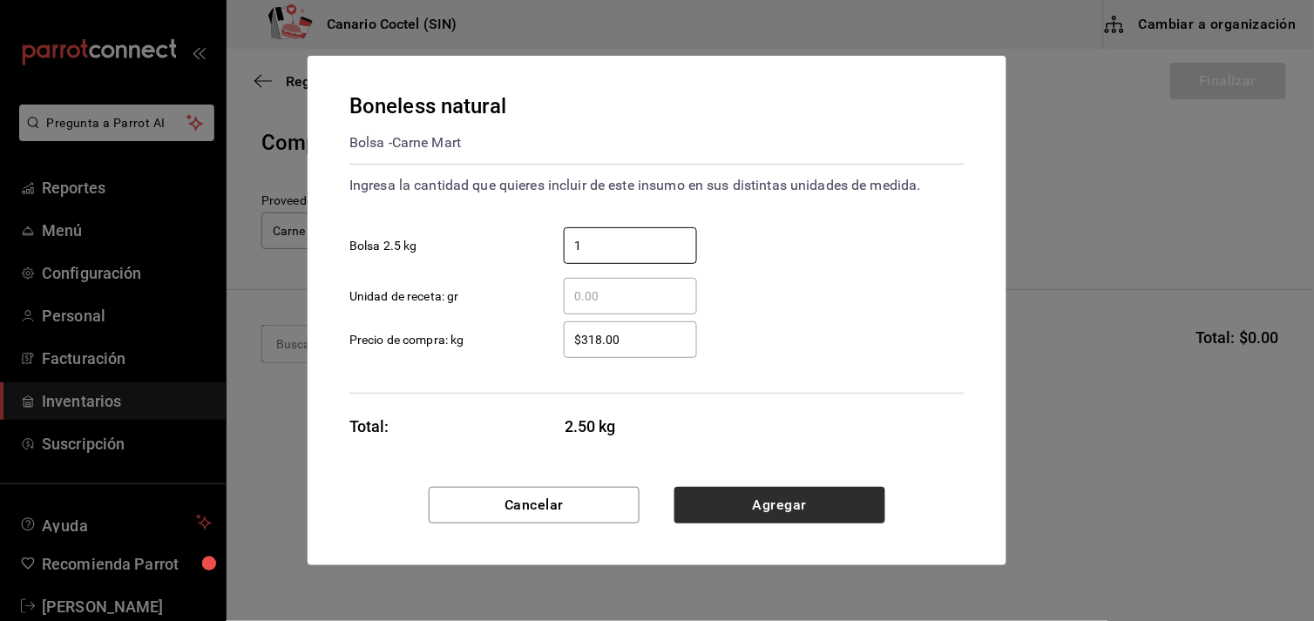
type input "1"
click at [780, 505] on button "Agregar" at bounding box center [779, 505] width 211 height 37
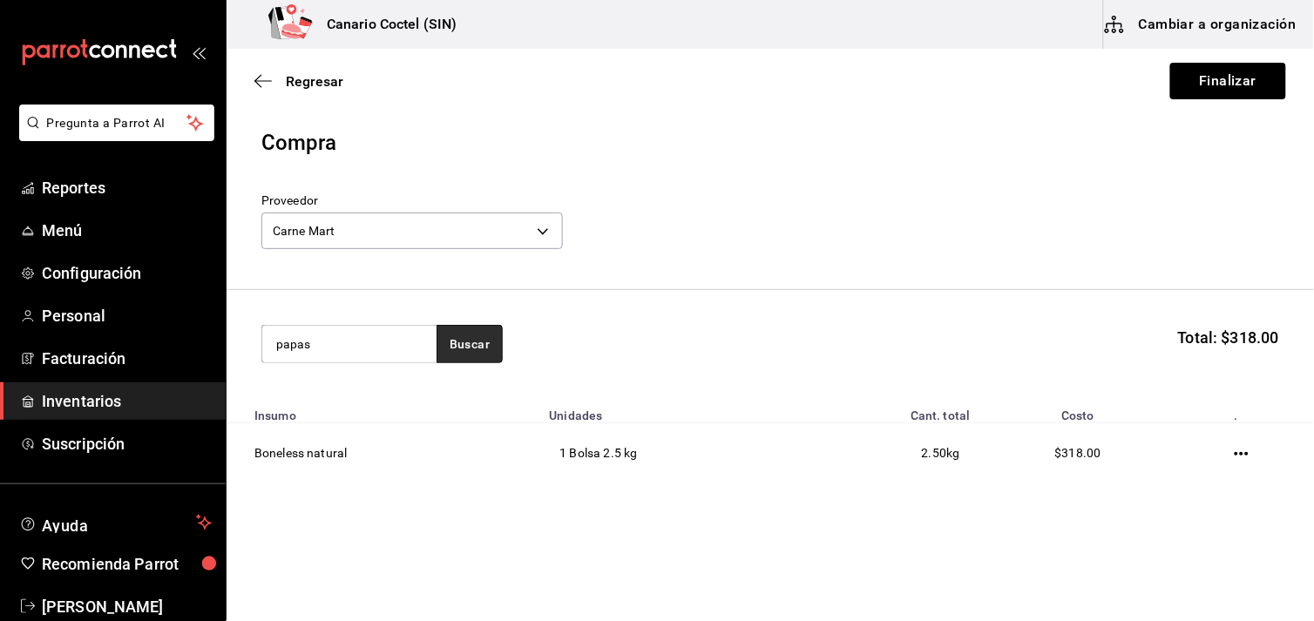
click at [459, 349] on button "Buscar" at bounding box center [470, 344] width 66 height 38
type input "papa"
click at [463, 349] on button "Buscar" at bounding box center [470, 344] width 66 height 38
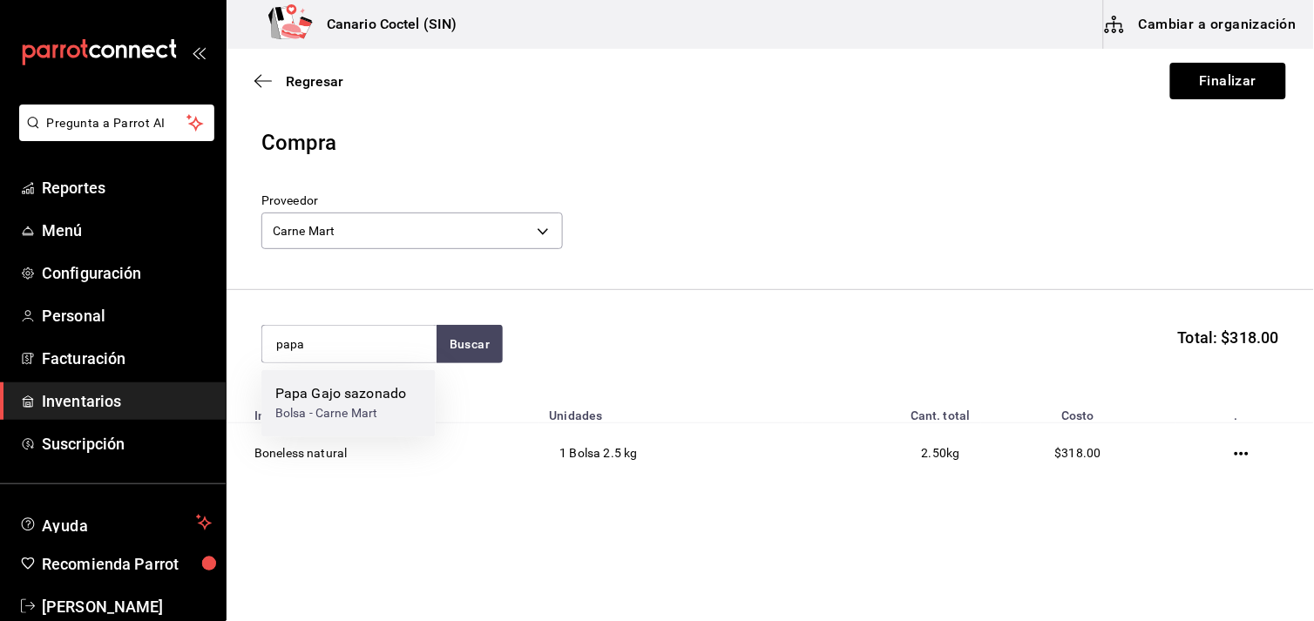
click at [388, 397] on div "Papa Gajo sazonado" at bounding box center [340, 394] width 131 height 21
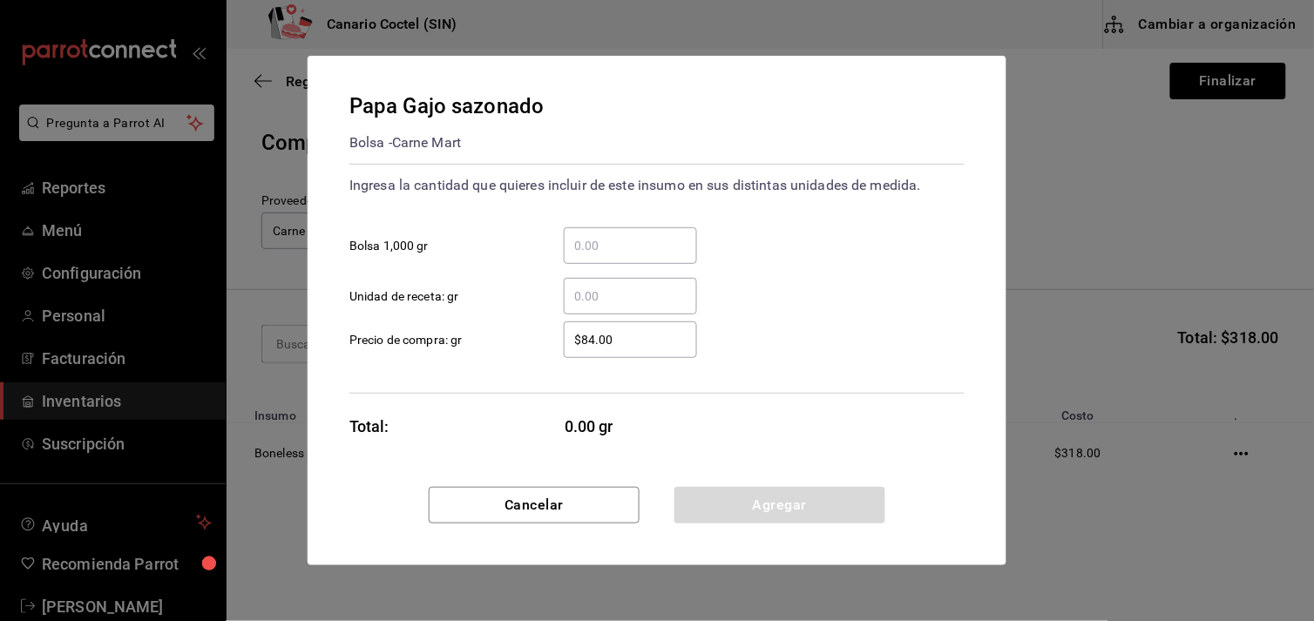
click at [604, 238] on input "​ Bolsa 1,000 gr" at bounding box center [630, 245] width 133 height 21
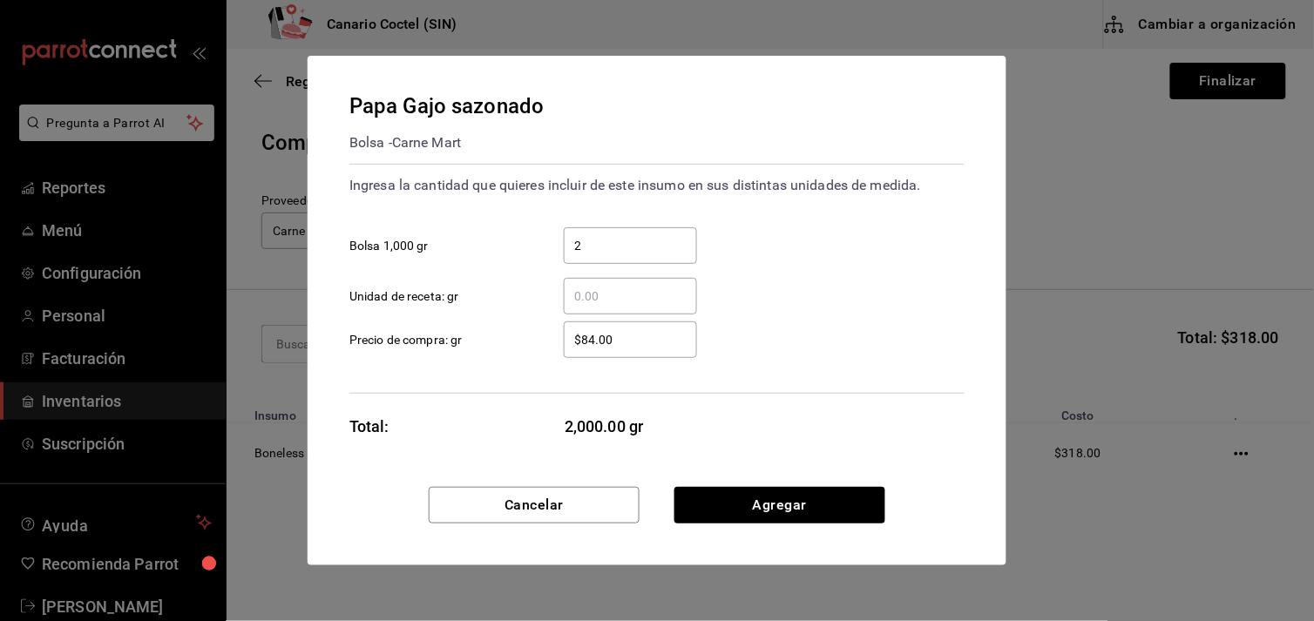
type input "2"
type input "5.03"
click at [633, 341] on input "$84.00" at bounding box center [630, 339] width 133 height 21
click at [786, 504] on button "Agregar" at bounding box center [779, 505] width 211 height 37
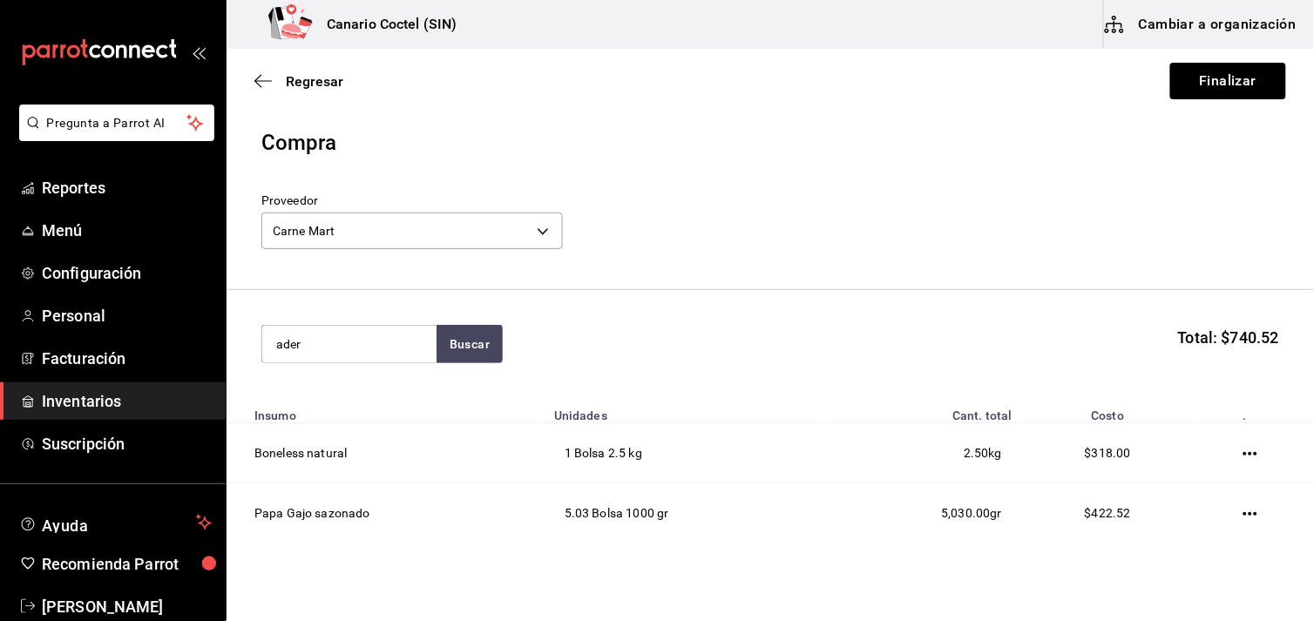
type input "ader"
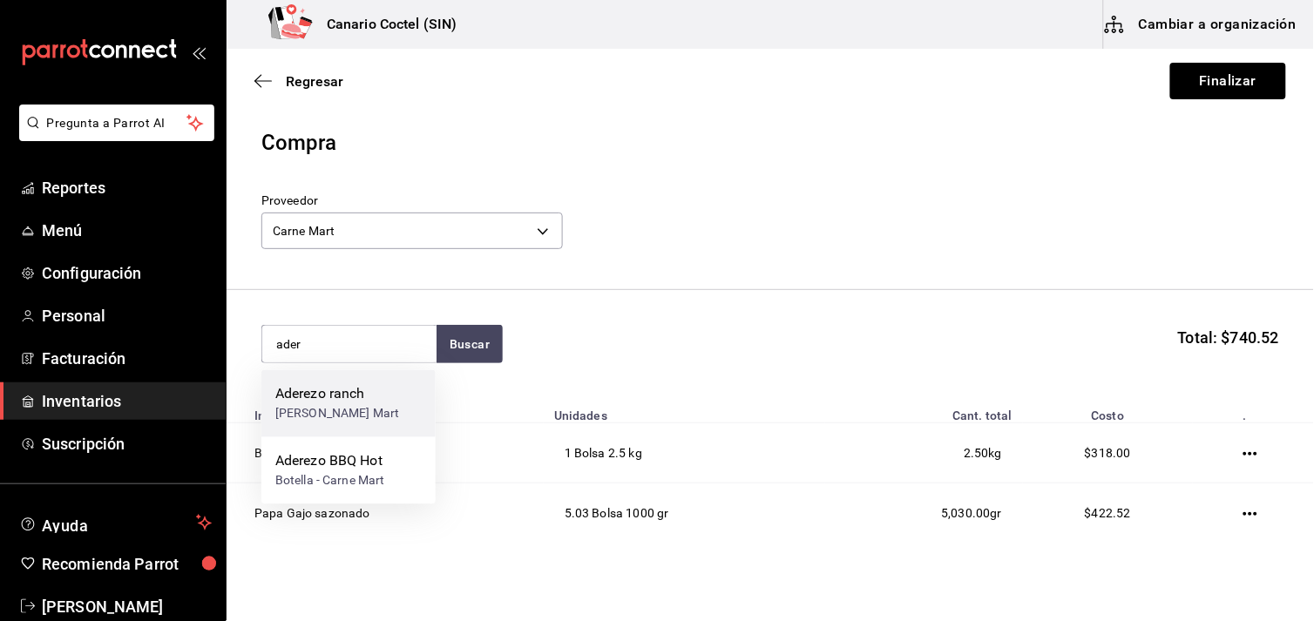
click at [342, 401] on div "Aderezo ranch" at bounding box center [337, 394] width 124 height 21
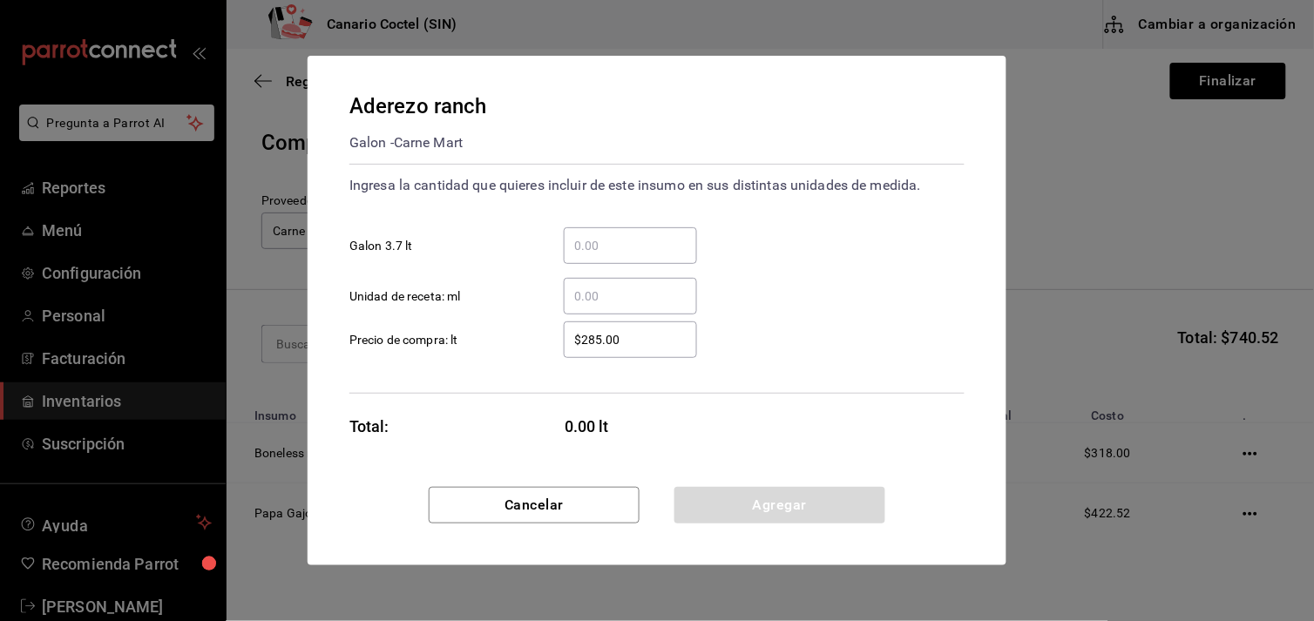
click at [591, 233] on div "​" at bounding box center [630, 245] width 133 height 37
click at [591, 235] on input "​ Galon 3.7 lt" at bounding box center [630, 245] width 133 height 21
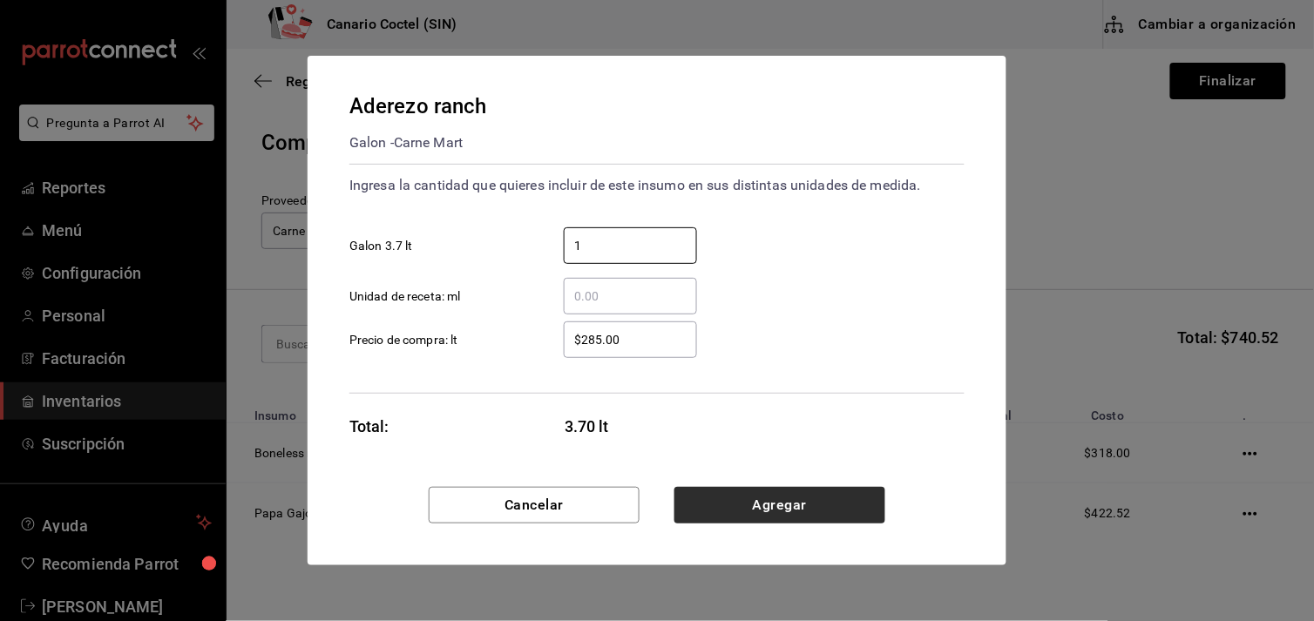
type input "1"
click at [798, 506] on button "Agregar" at bounding box center [779, 505] width 211 height 37
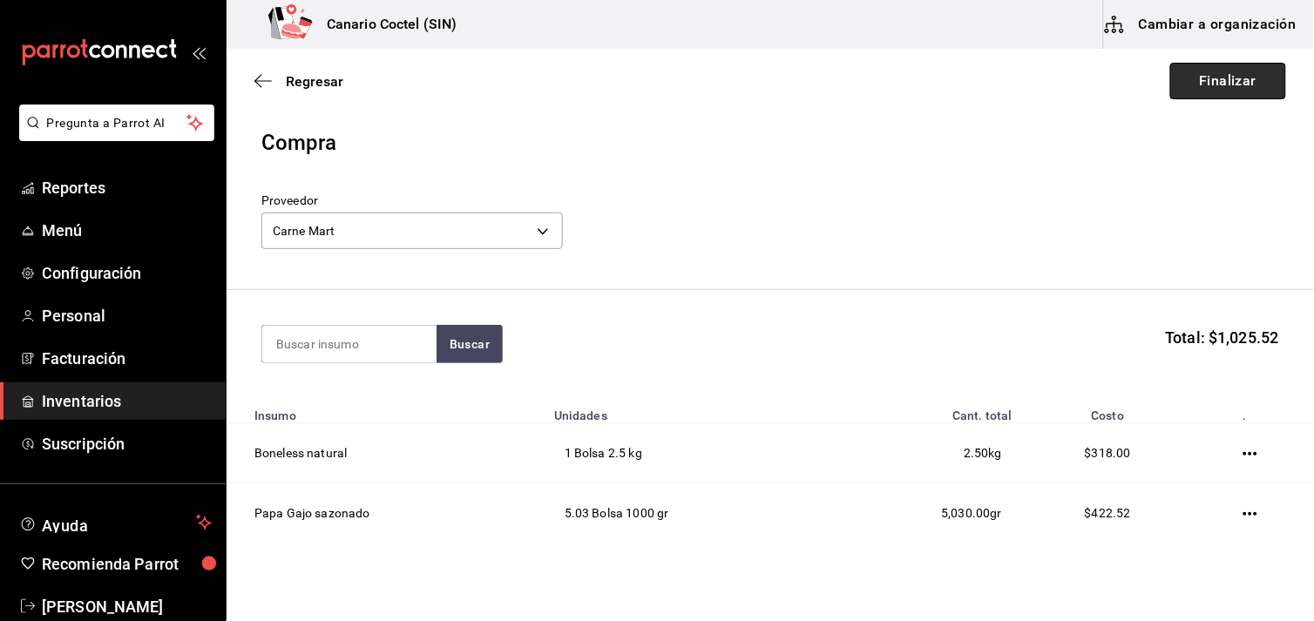
click at [1220, 84] on button "Finalizar" at bounding box center [1228, 81] width 116 height 37
